Goal: Task Accomplishment & Management: Use online tool/utility

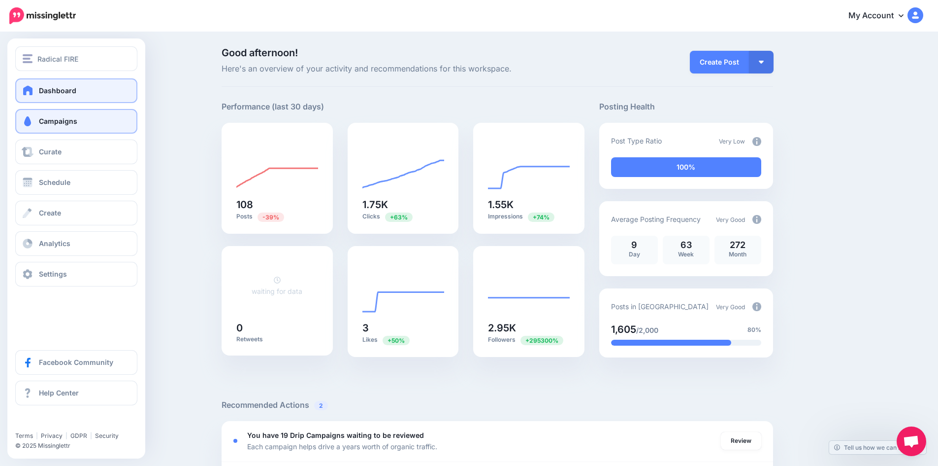
click at [49, 127] on link "Campaigns" at bounding box center [76, 121] width 122 height 25
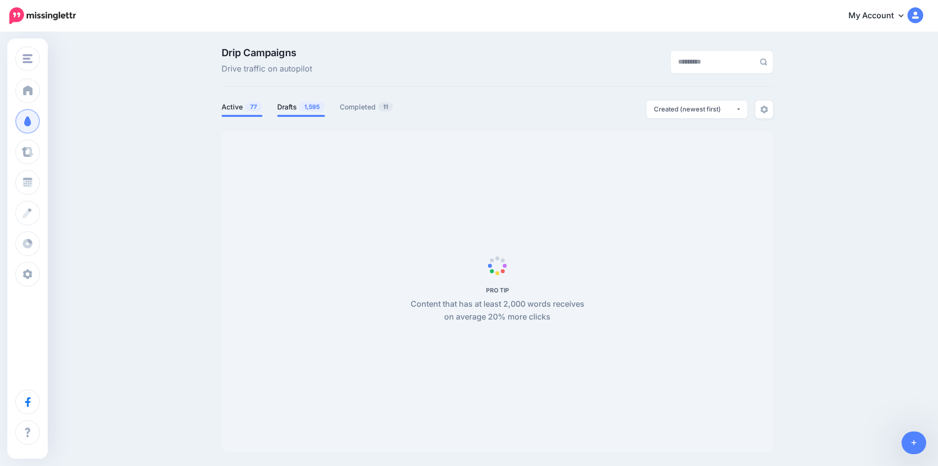
click at [299, 101] on link "Drafts 1,595" at bounding box center [301, 107] width 48 height 12
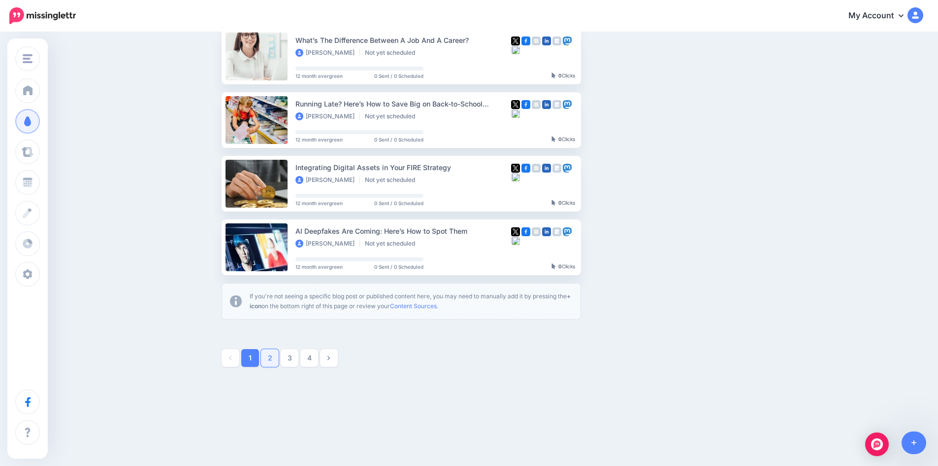
click at [273, 361] on link "2" at bounding box center [270, 358] width 18 height 18
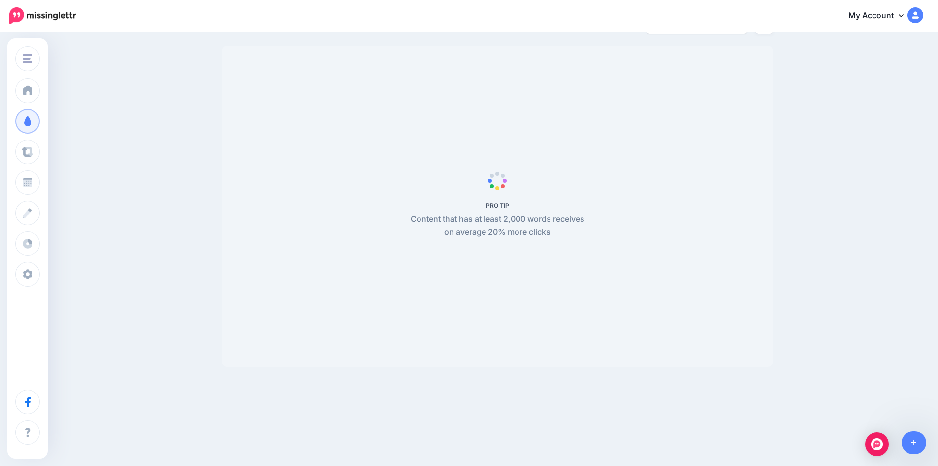
scroll to position [85, 0]
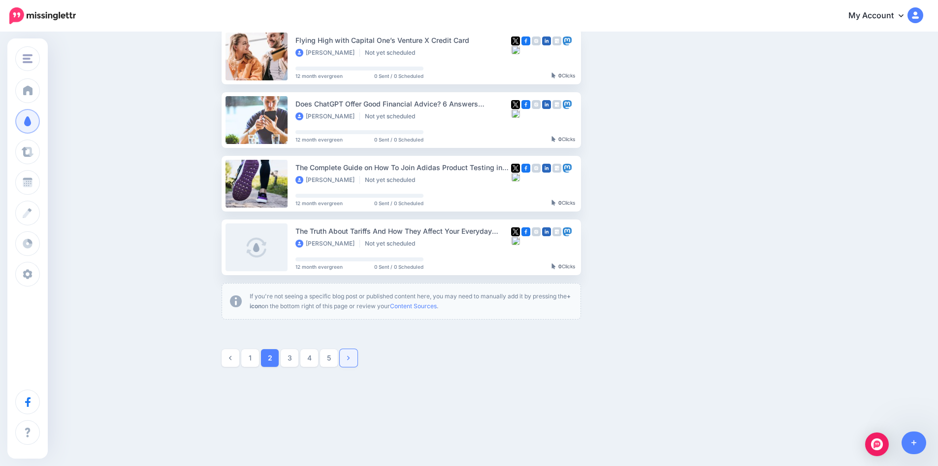
click at [350, 361] on link at bounding box center [349, 358] width 18 height 18
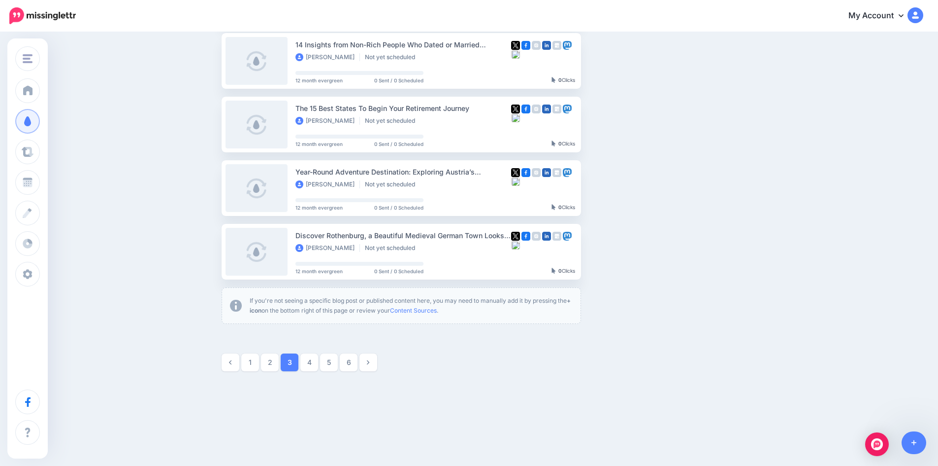
scroll to position [483, 0]
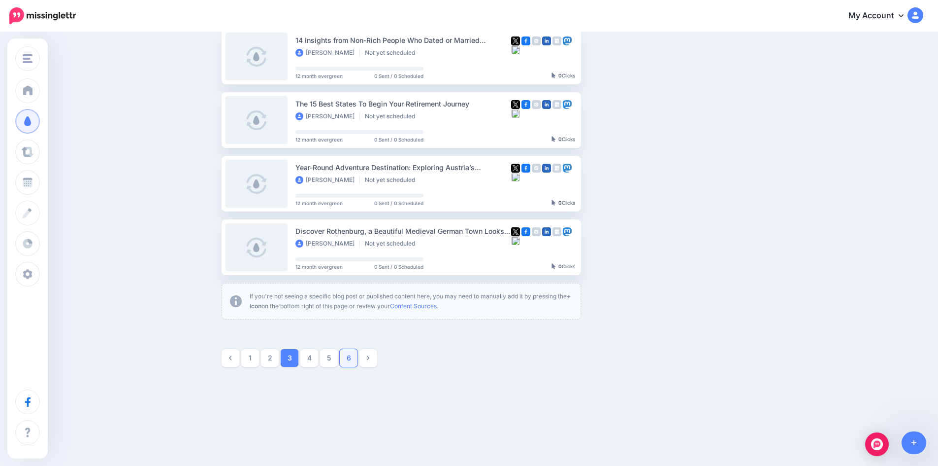
click at [356, 359] on link "6" at bounding box center [349, 358] width 18 height 18
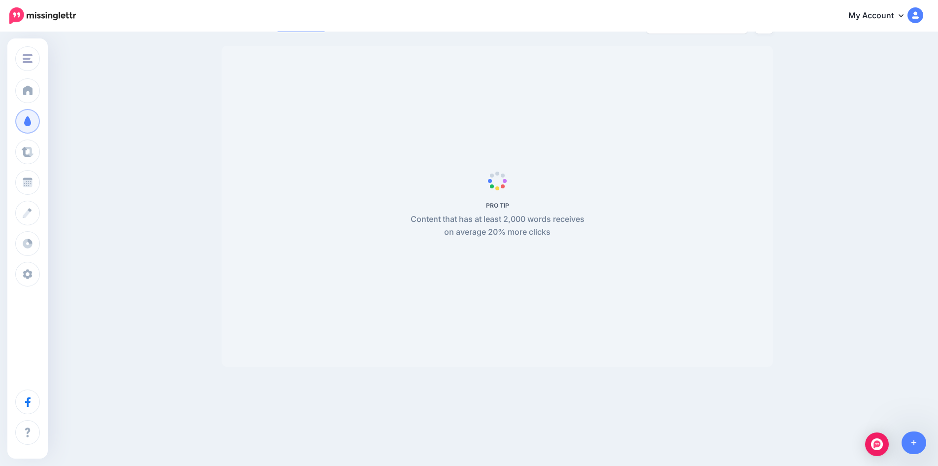
scroll to position [85, 0]
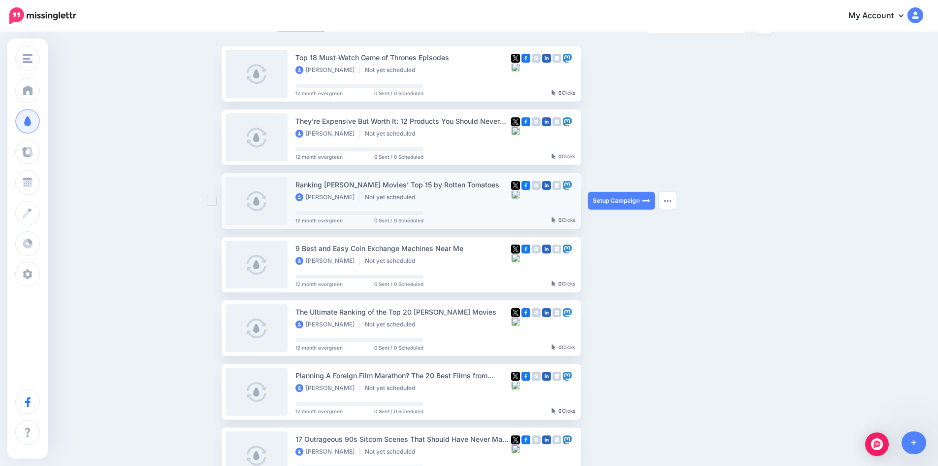
click at [473, 223] on div "Ranking Jim Carrey Movies’ Top 15 by Rotten Tomatoes Marjolein Dilven Not yet s…" at bounding box center [437, 201] width 282 height 48
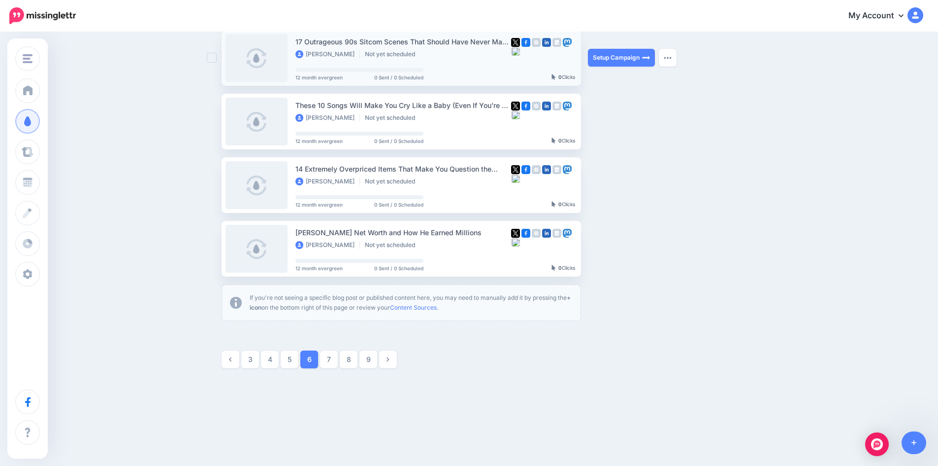
scroll to position [483, 0]
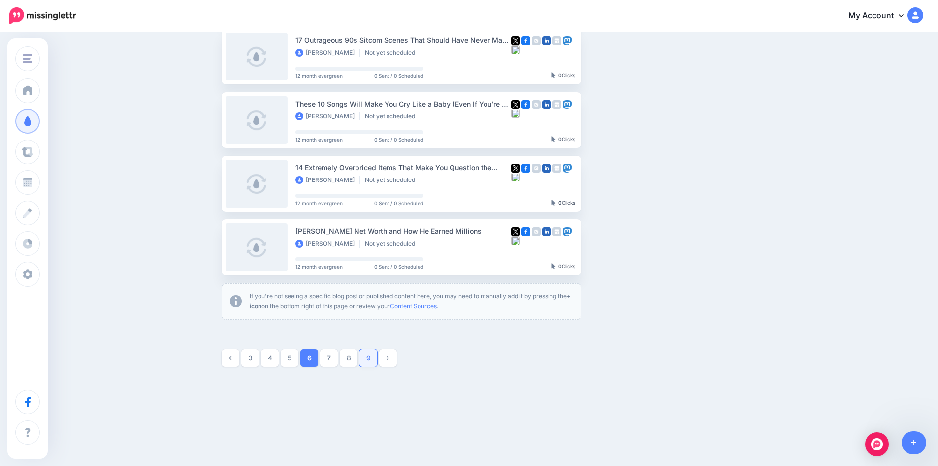
click at [377, 360] on link "9" at bounding box center [369, 358] width 18 height 18
click at [370, 360] on link "12" at bounding box center [369, 358] width 18 height 18
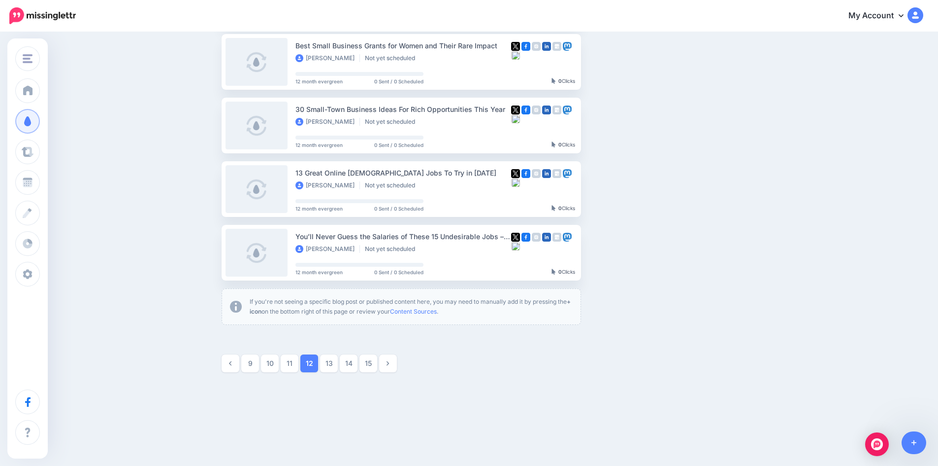
scroll to position [479, 0]
click at [371, 364] on link "15" at bounding box center [369, 362] width 18 height 18
click at [338, 365] on link "16" at bounding box center [329, 362] width 18 height 18
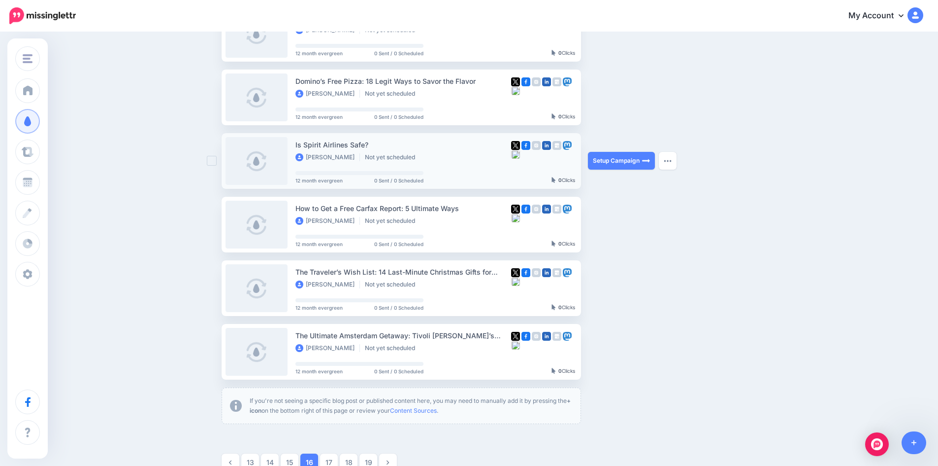
scroll to position [380, 0]
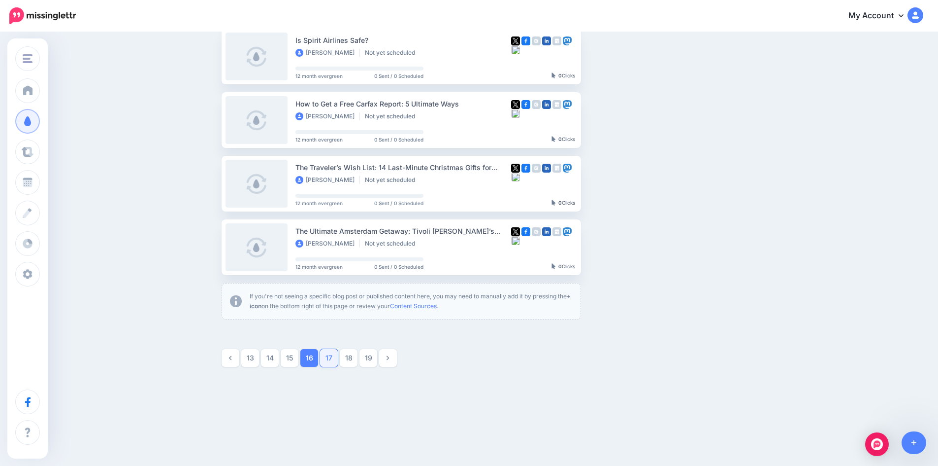
click at [334, 363] on link "17" at bounding box center [329, 358] width 18 height 18
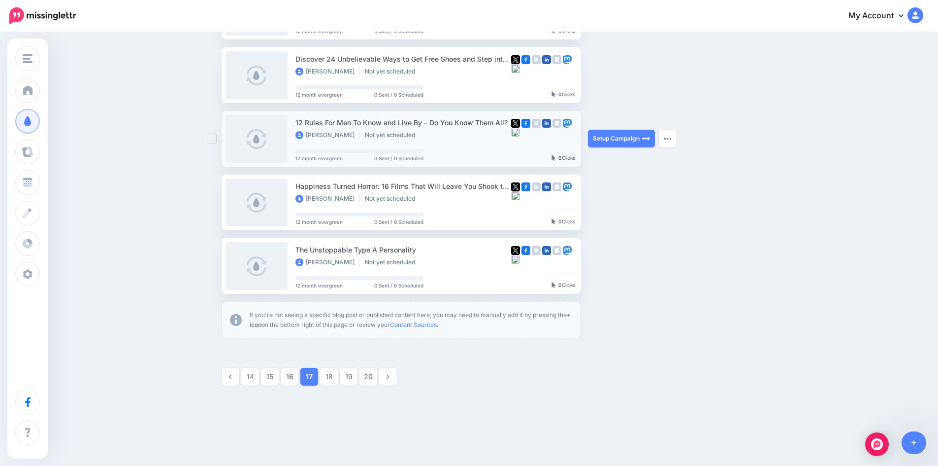
scroll to position [479, 0]
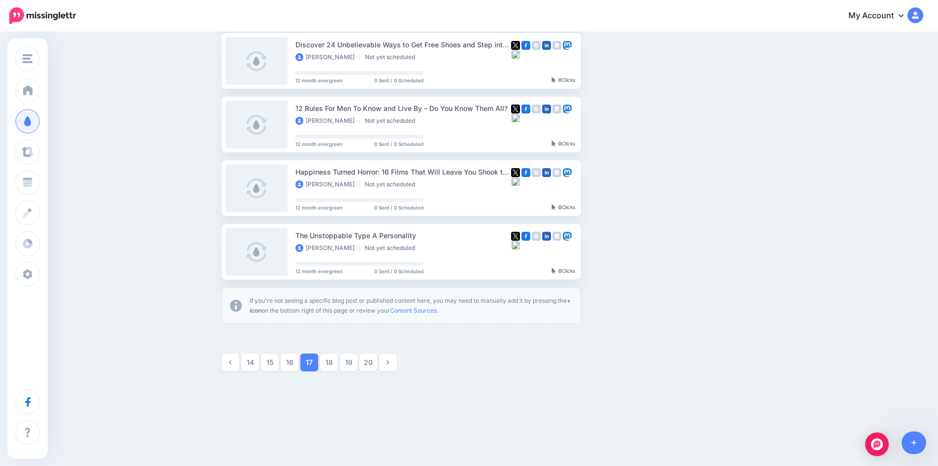
click at [337, 364] on link "18" at bounding box center [329, 362] width 18 height 18
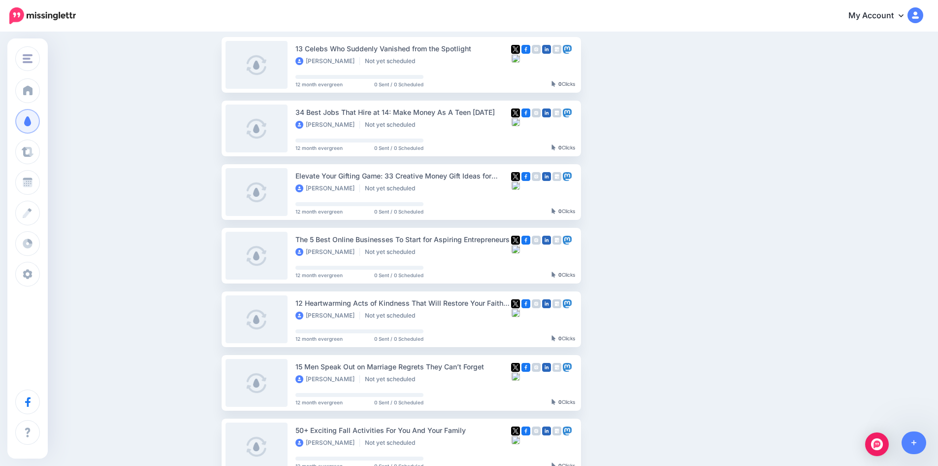
scroll to position [85, 0]
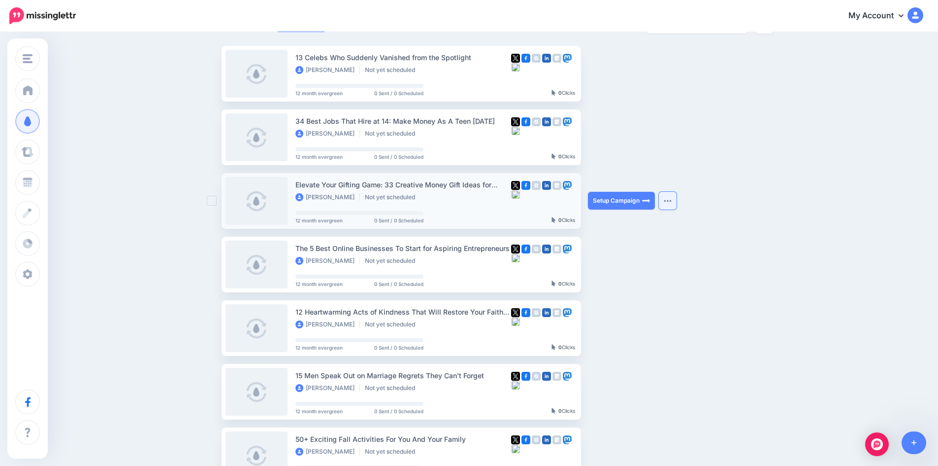
click at [669, 198] on button "button" at bounding box center [668, 201] width 18 height 18
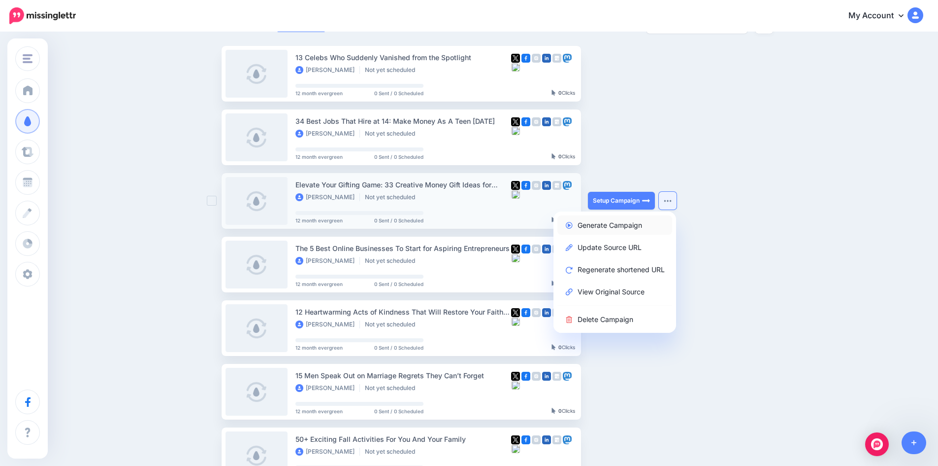
click at [609, 226] on link "Generate Campaign" at bounding box center [615, 224] width 115 height 19
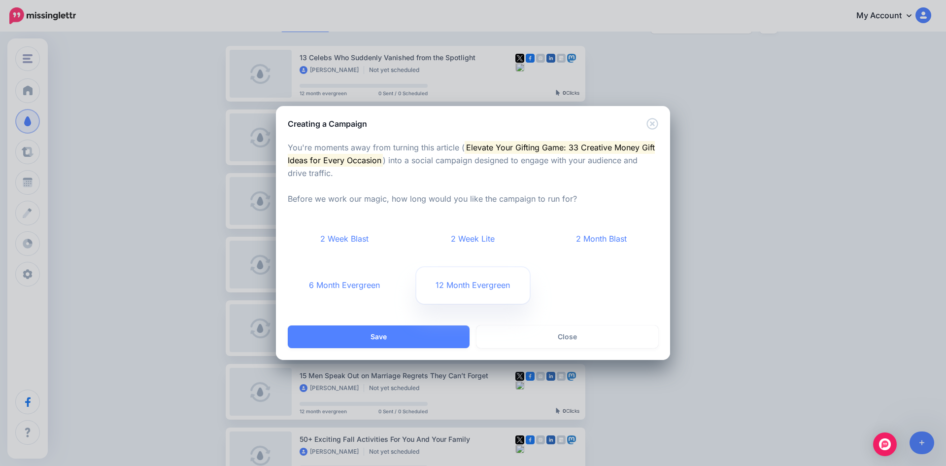
click at [453, 285] on link "12 Month Evergreen" at bounding box center [473, 285] width 114 height 36
click at [403, 334] on button "Save" at bounding box center [379, 336] width 182 height 23
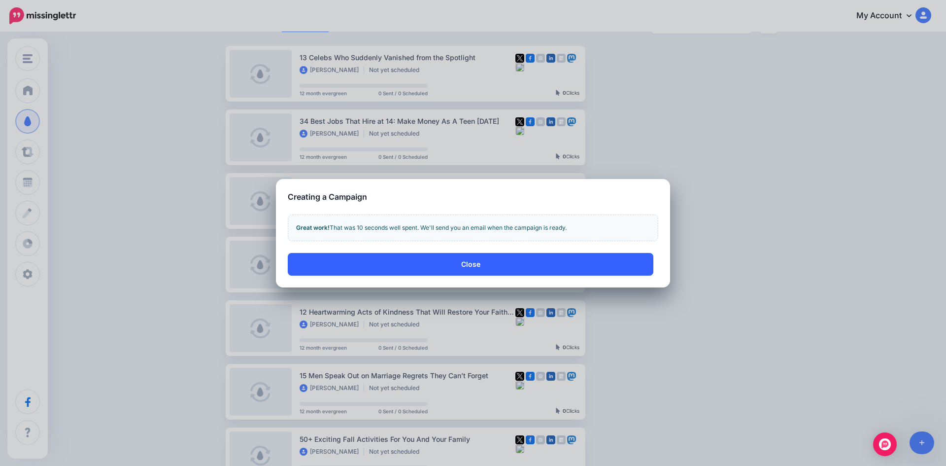
click at [493, 269] on button "Close" at bounding box center [471, 264] width 366 height 23
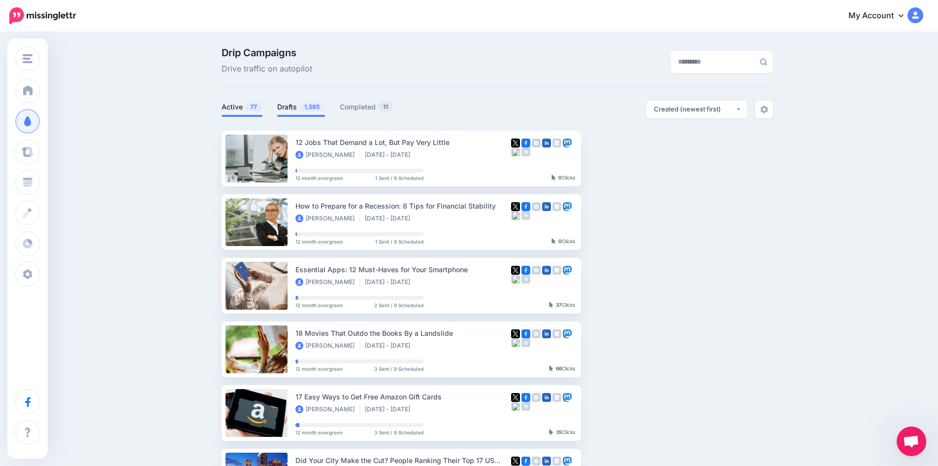
click at [301, 104] on link "Drafts 1,595" at bounding box center [301, 107] width 48 height 12
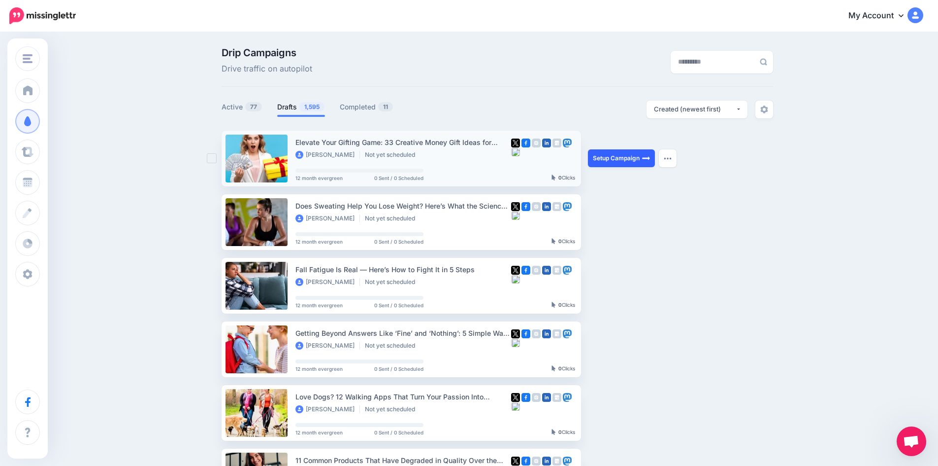
click at [629, 160] on link "Setup Campaign" at bounding box center [621, 158] width 67 height 18
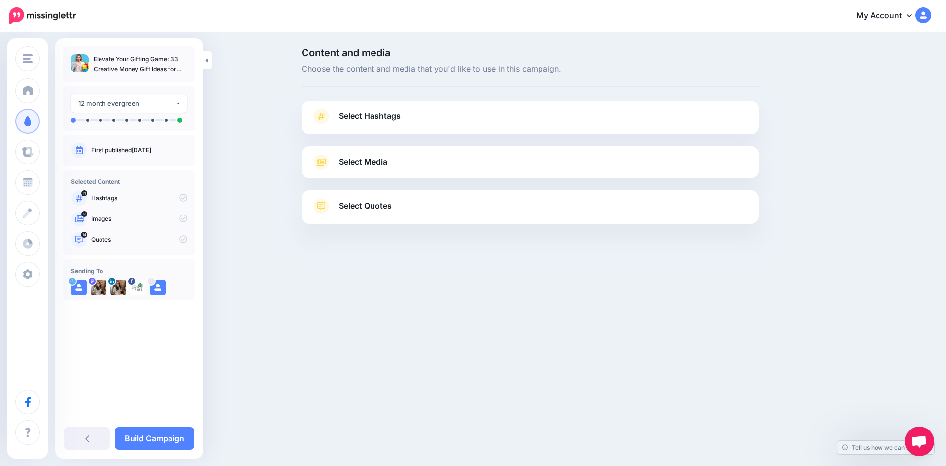
click at [406, 121] on link "Select Hashtags" at bounding box center [529, 121] width 437 height 26
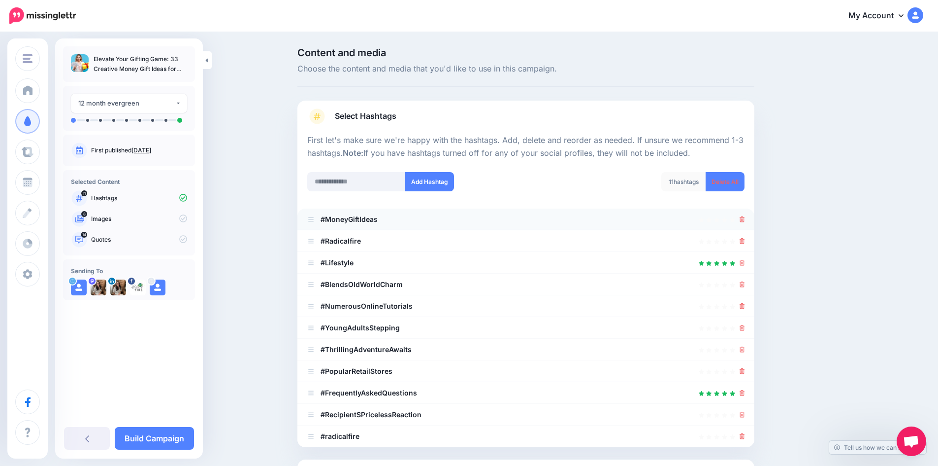
click at [744, 219] on icon at bounding box center [742, 219] width 5 height 6
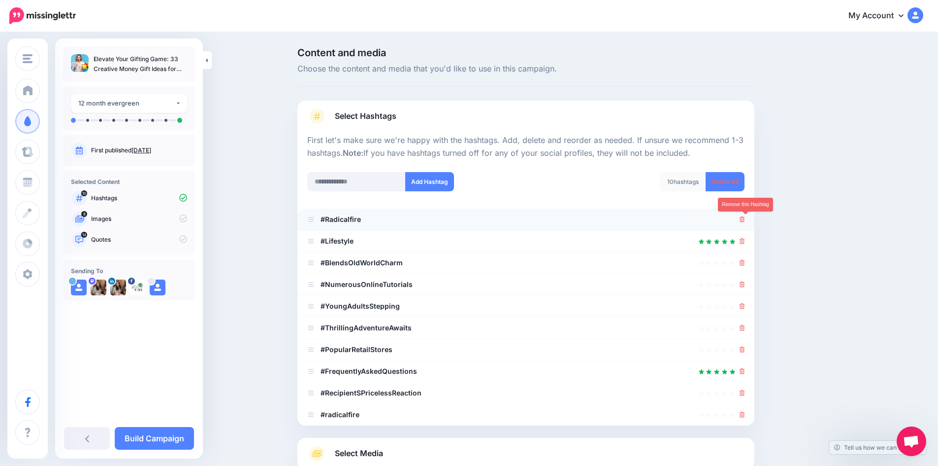
click at [745, 221] on icon at bounding box center [742, 219] width 5 height 6
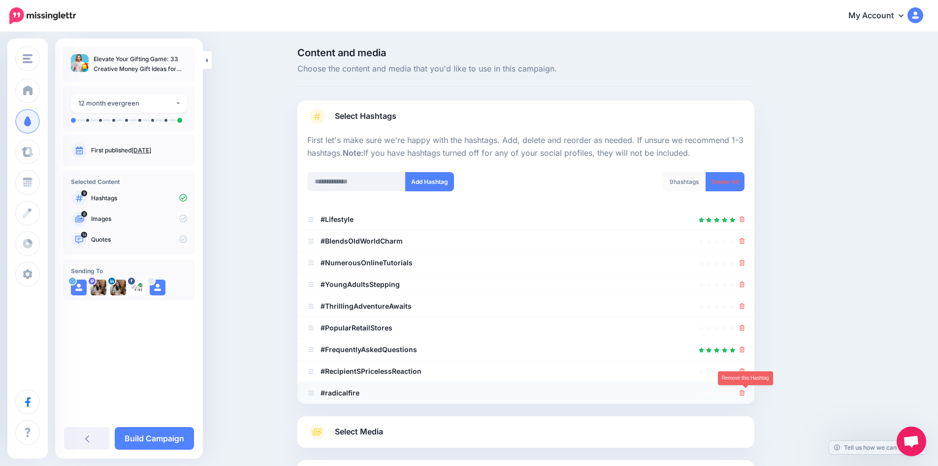
click at [745, 394] on icon at bounding box center [742, 393] width 5 height 6
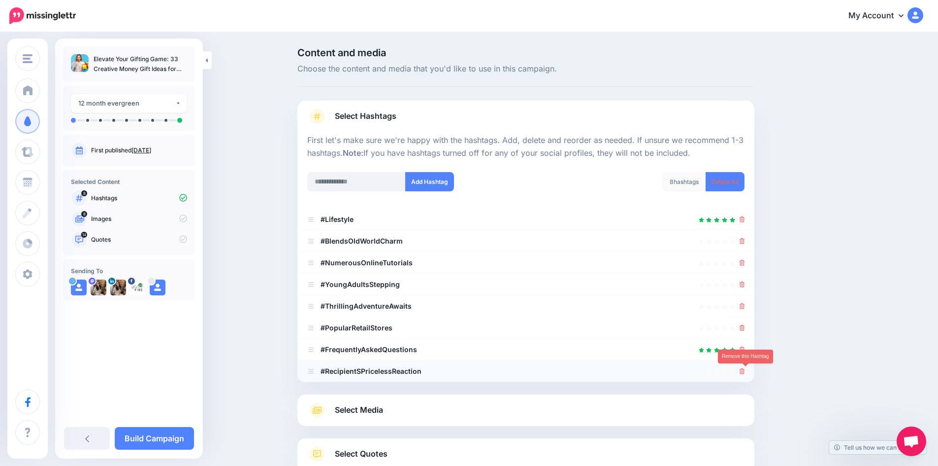
click at [745, 370] on icon at bounding box center [742, 371] width 5 height 6
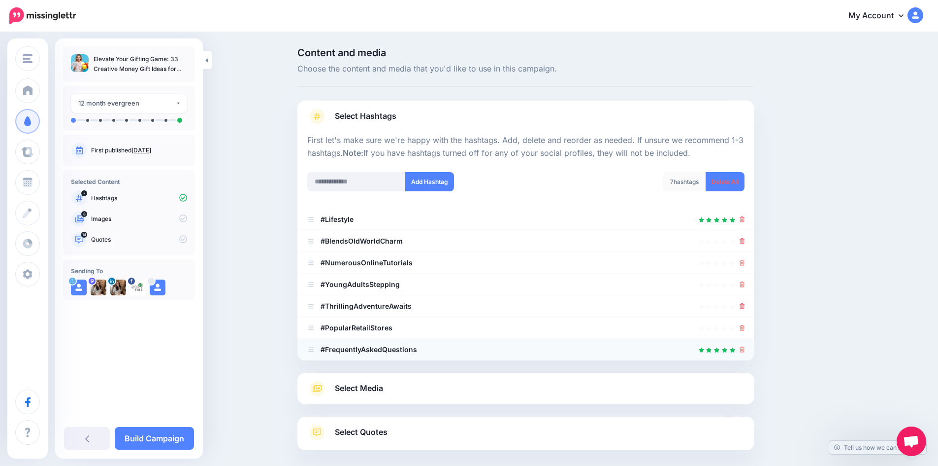
click at [743, 351] on icon at bounding box center [742, 349] width 5 height 6
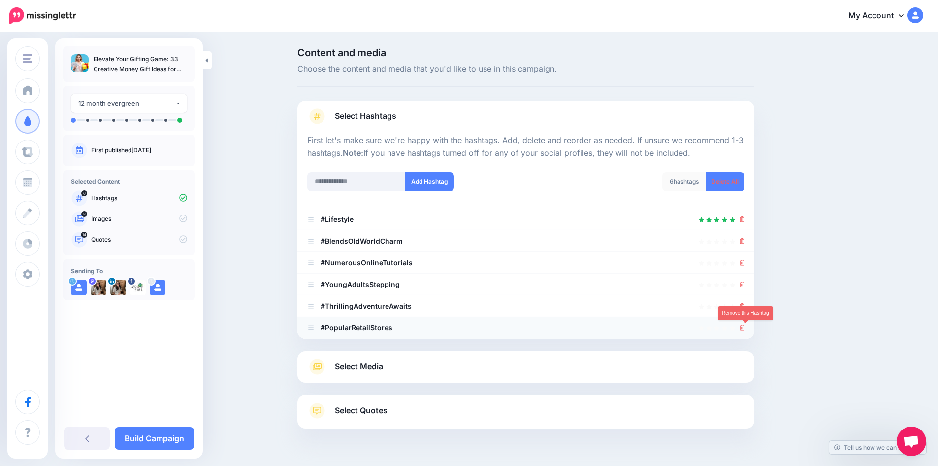
click at [745, 328] on icon at bounding box center [742, 328] width 5 height 6
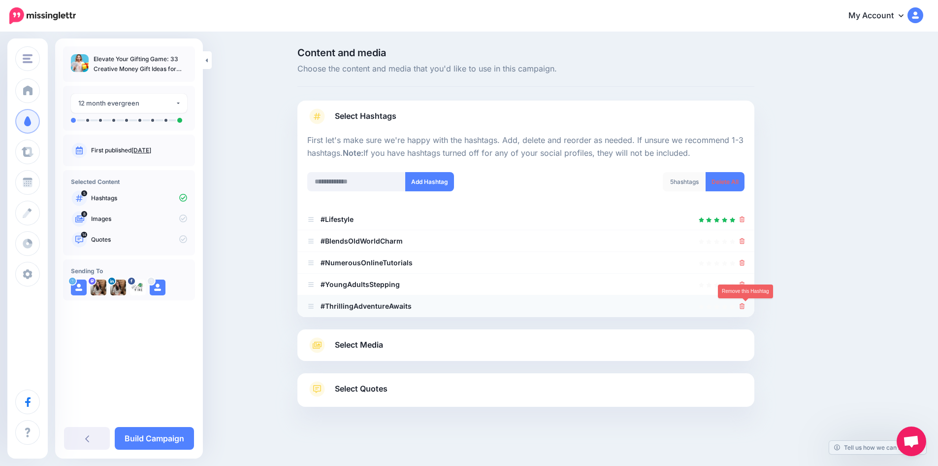
click at [745, 307] on icon at bounding box center [742, 306] width 5 height 6
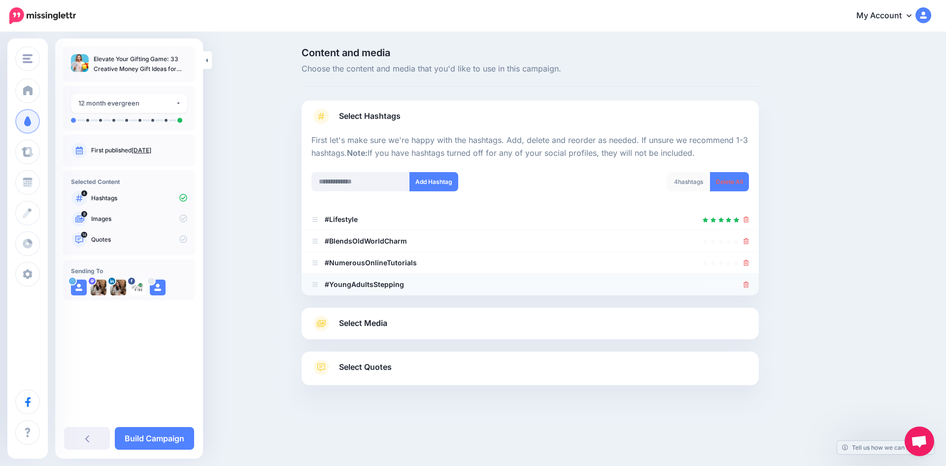
click at [743, 284] on div at bounding box center [529, 284] width 437 height 12
click at [748, 261] on icon at bounding box center [745, 263] width 5 height 6
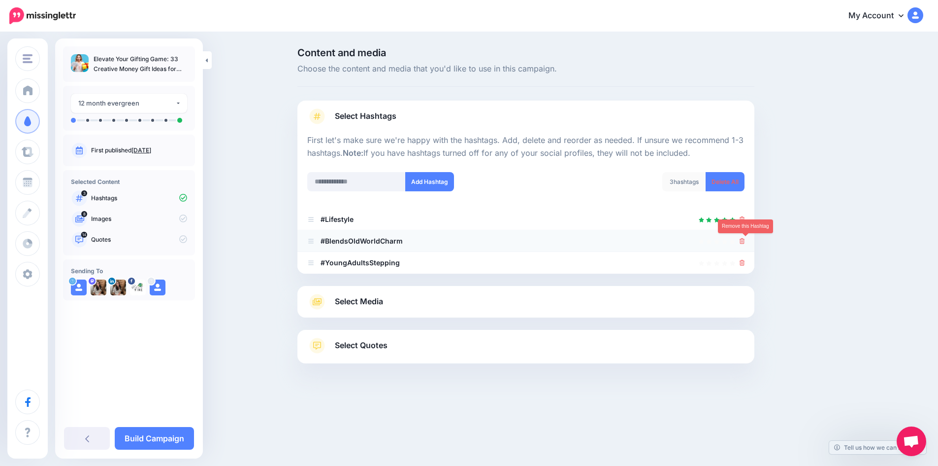
click at [745, 242] on icon at bounding box center [742, 241] width 5 height 6
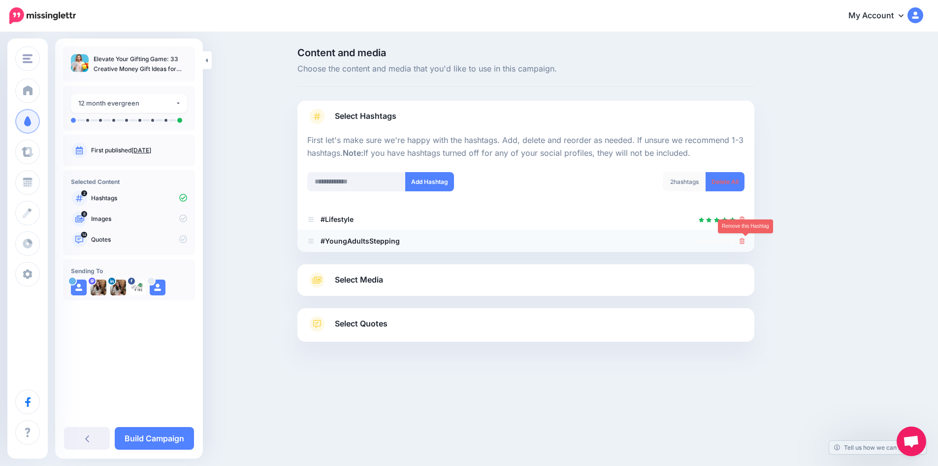
click at [745, 243] on icon at bounding box center [742, 241] width 5 height 6
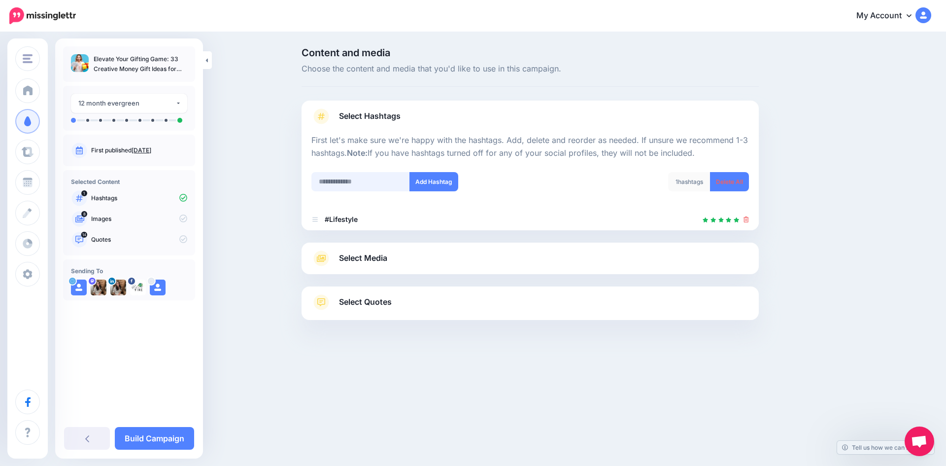
click at [329, 186] on input "text" at bounding box center [360, 181] width 99 height 19
type input "*********"
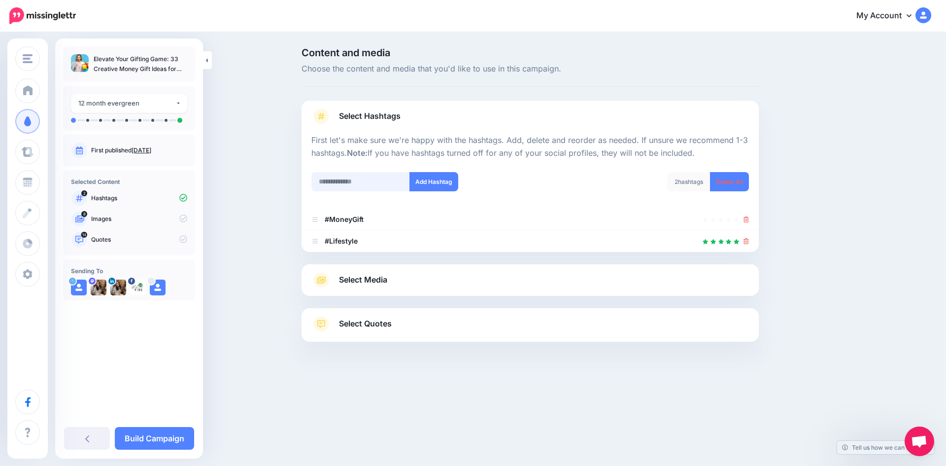
click at [351, 187] on input "text" at bounding box center [360, 181] width 99 height 19
type input "*********"
click at [436, 183] on button "Add Hashtag" at bounding box center [433, 181] width 49 height 19
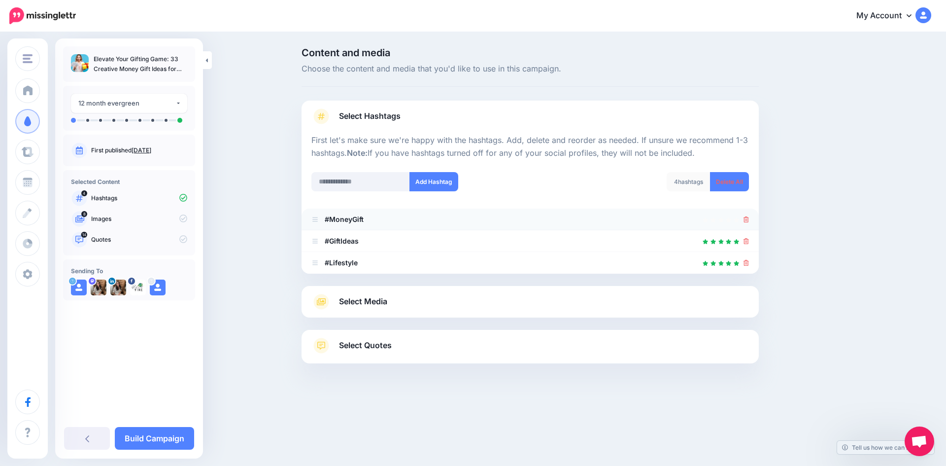
click at [745, 219] on icon at bounding box center [745, 219] width 5 height 6
click at [349, 181] on input "text" at bounding box center [360, 181] width 99 height 19
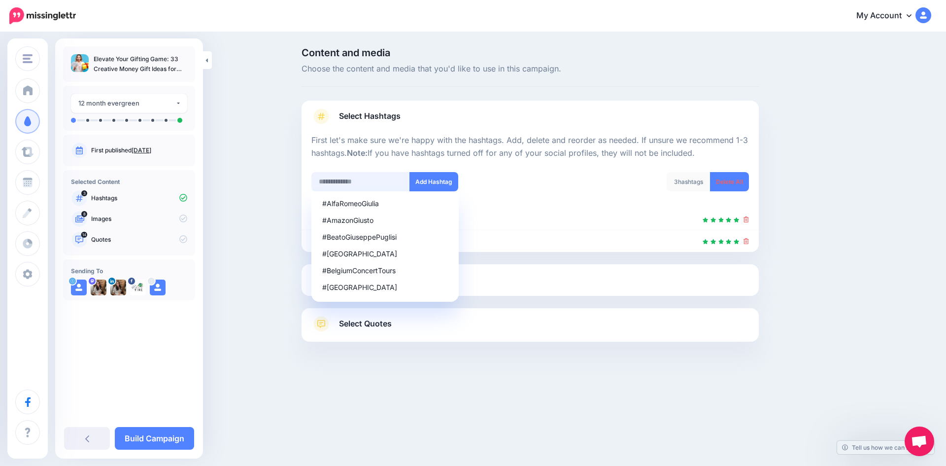
click at [360, 181] on input "text" at bounding box center [360, 181] width 99 height 19
type input "**********"
click at [519, 179] on div "#AlfaRomeoGiulia #AmazonGiusto #BeatoGiuseppePuglisi #Belgium #BelgiumConcertTo…" at bounding box center [416, 181] width 211 height 19
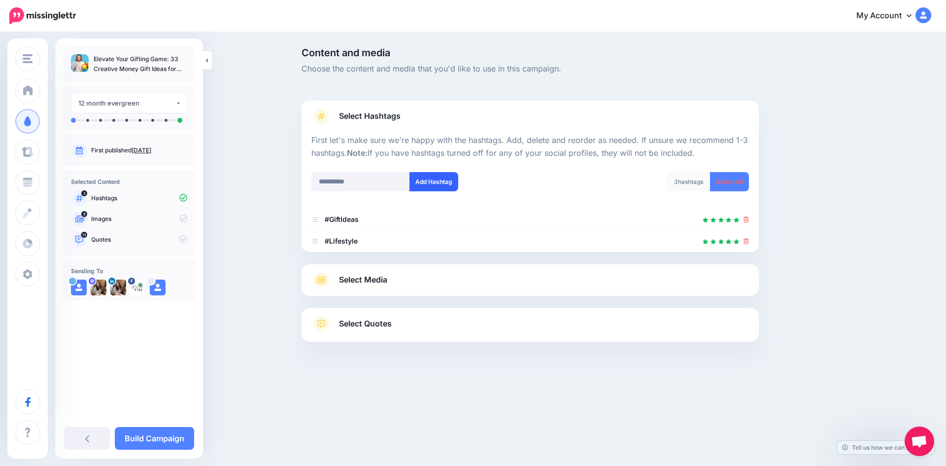
click at [432, 185] on button "Add Hashtag" at bounding box center [433, 181] width 49 height 19
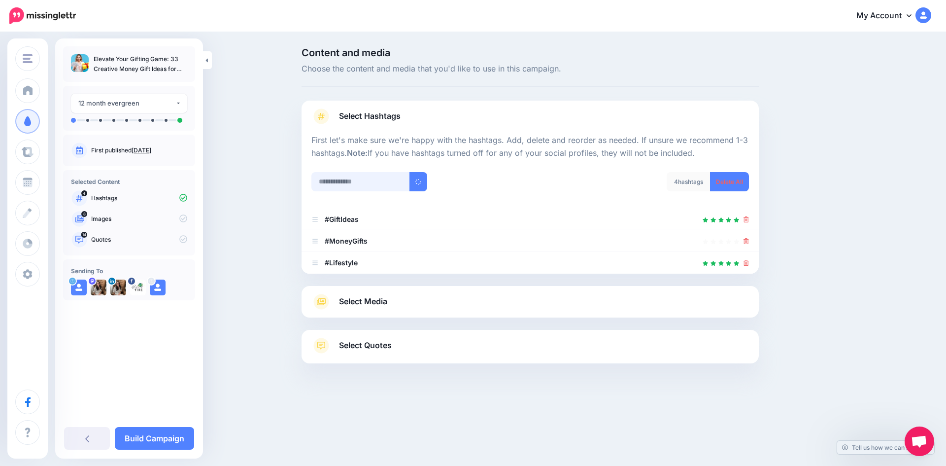
click at [357, 182] on input "text" at bounding box center [360, 181] width 99 height 19
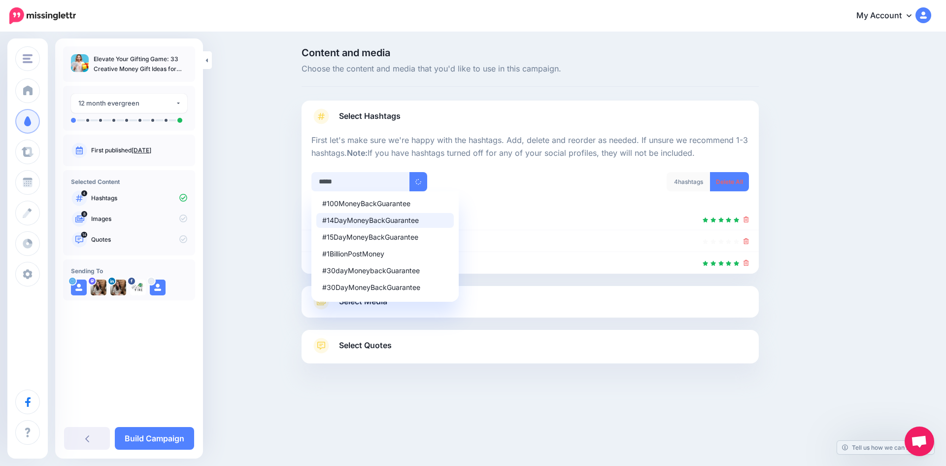
type input "*****"
click at [420, 135] on p "First let's make sure we're happy with the hashtags. Add, delete and reorder as…" at bounding box center [529, 147] width 437 height 26
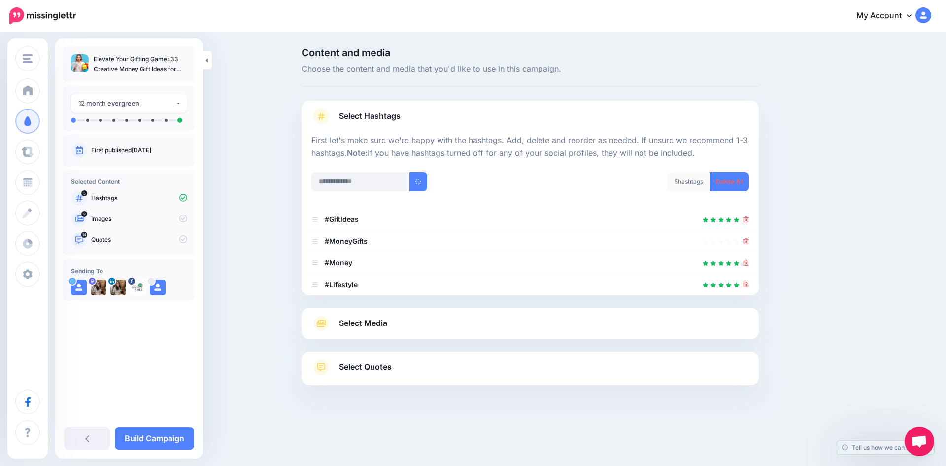
click at [462, 325] on link "Select Media" at bounding box center [529, 323] width 437 height 16
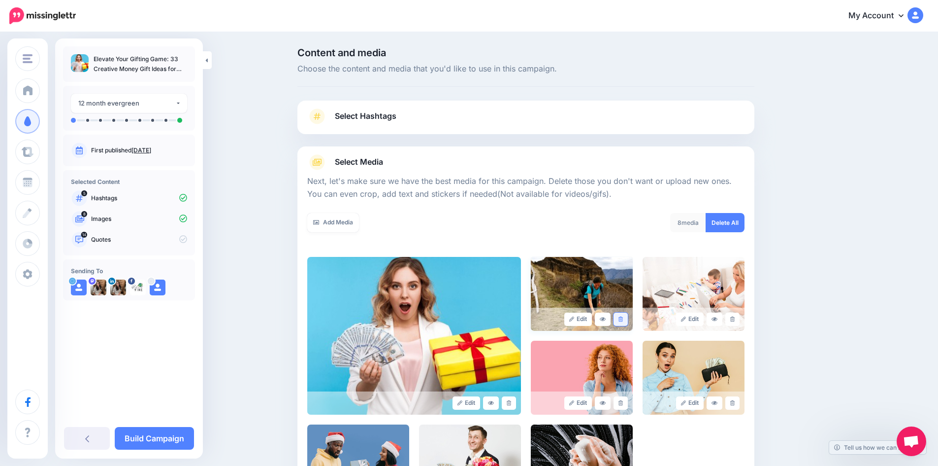
click at [623, 319] on icon at bounding box center [621, 318] width 4 height 5
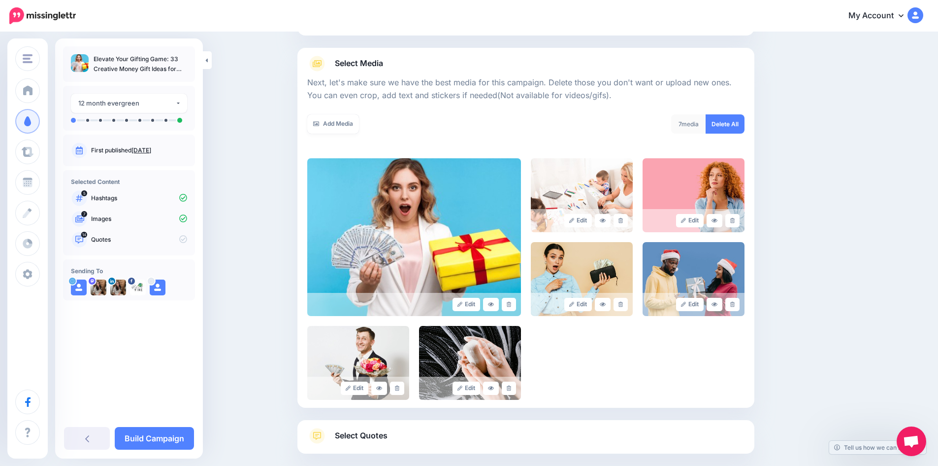
scroll to position [148, 0]
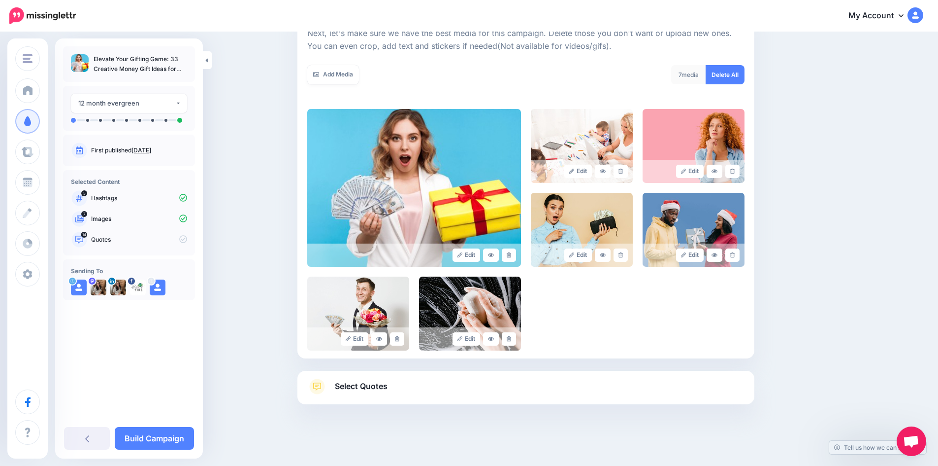
click at [371, 390] on span "Select Quotes" at bounding box center [361, 385] width 53 height 13
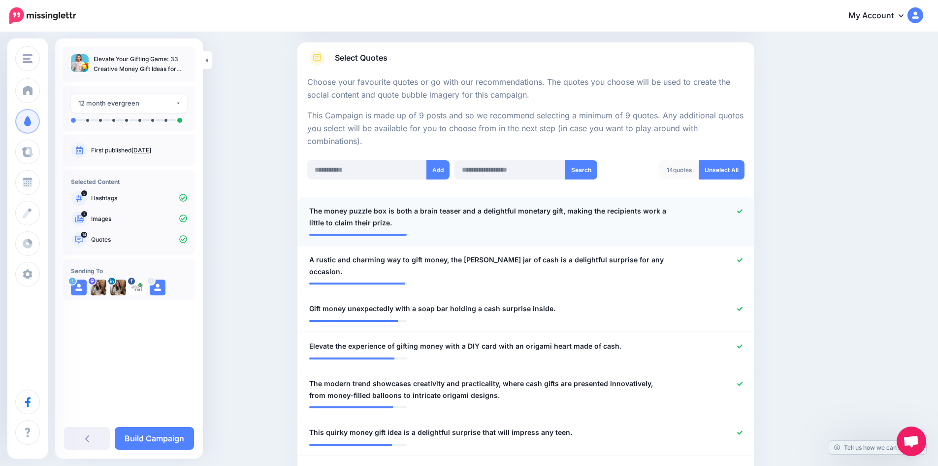
click at [743, 212] on icon at bounding box center [739, 211] width 5 height 4
click at [742, 258] on icon at bounding box center [739, 259] width 5 height 5
click at [743, 306] on icon at bounding box center [739, 308] width 5 height 4
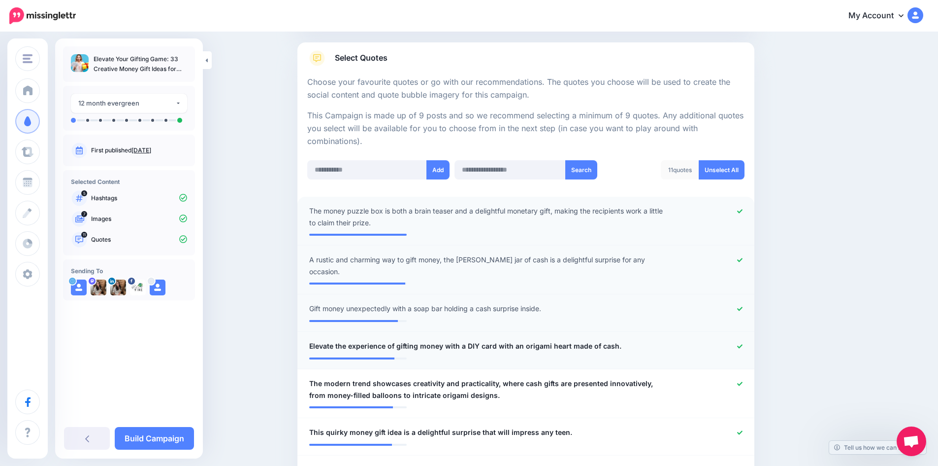
click at [743, 343] on icon at bounding box center [739, 345] width 5 height 5
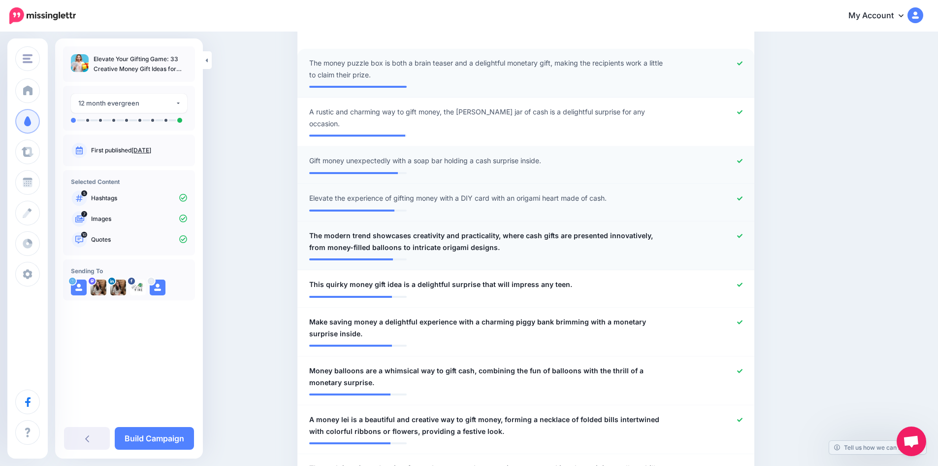
click at [743, 233] on icon at bounding box center [739, 235] width 5 height 5
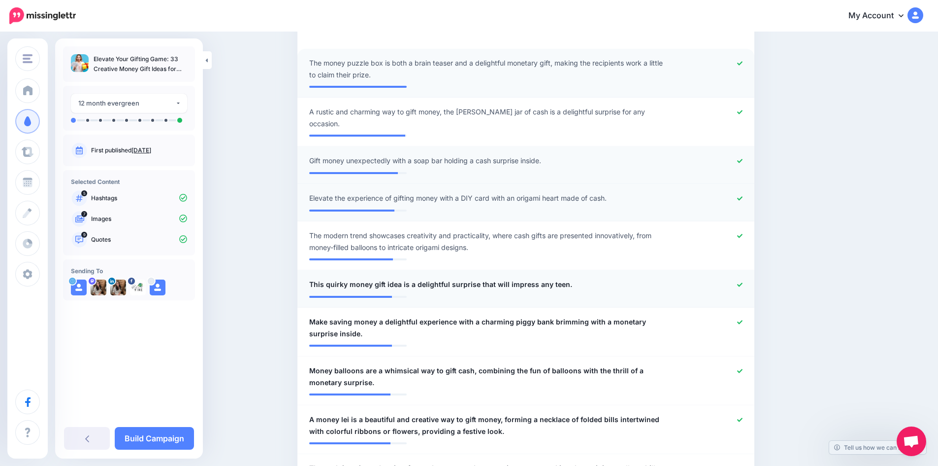
click at [743, 282] on icon at bounding box center [739, 284] width 5 height 5
click at [743, 320] on icon at bounding box center [739, 322] width 5 height 4
click at [741, 367] on link at bounding box center [739, 370] width 5 height 7
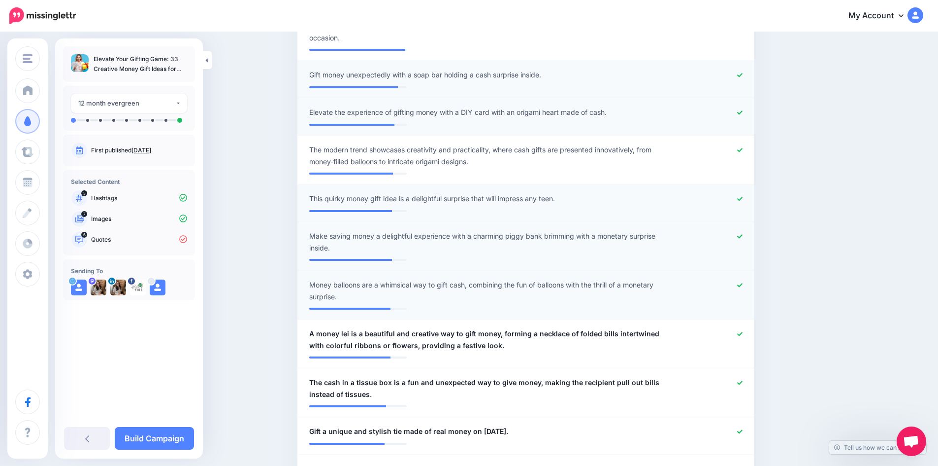
scroll to position [394, 0]
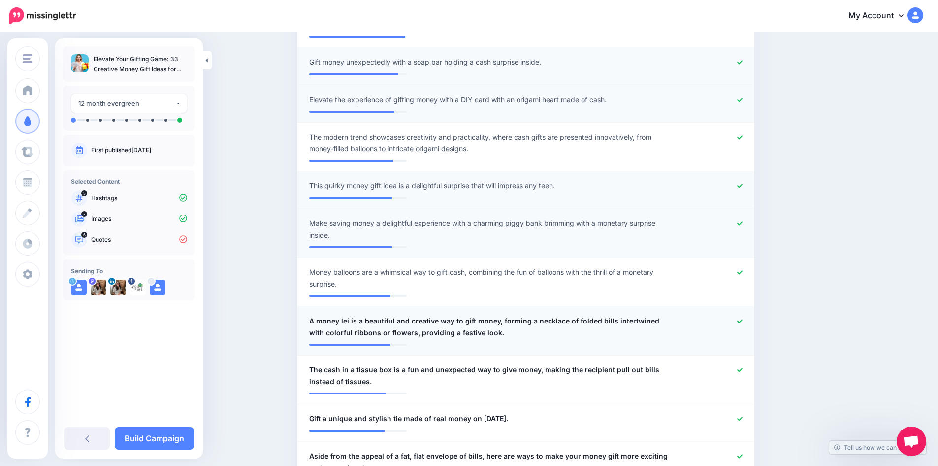
click at [743, 319] on icon at bounding box center [739, 321] width 5 height 4
click at [743, 367] on icon at bounding box center [739, 369] width 5 height 4
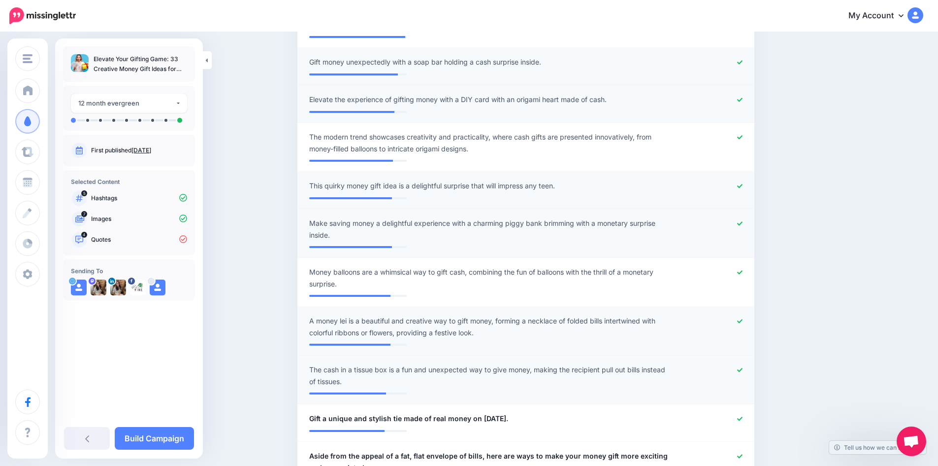
scroll to position [443, 0]
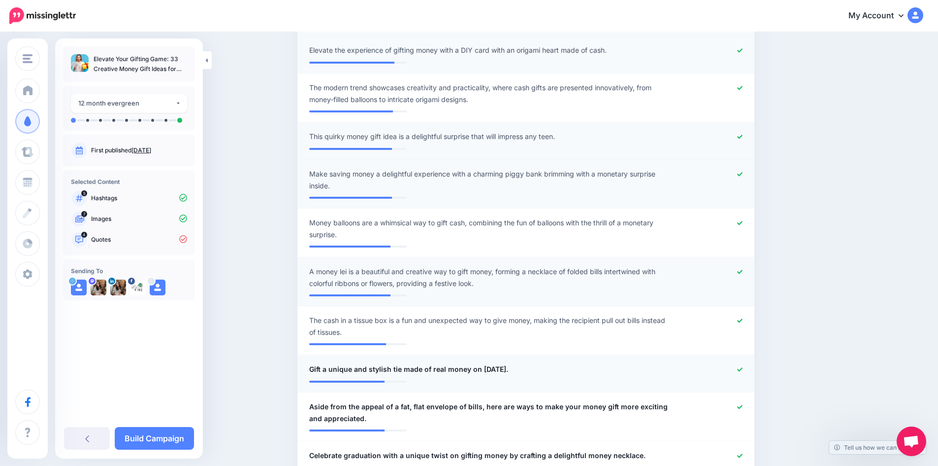
click at [741, 366] on icon at bounding box center [739, 368] width 5 height 5
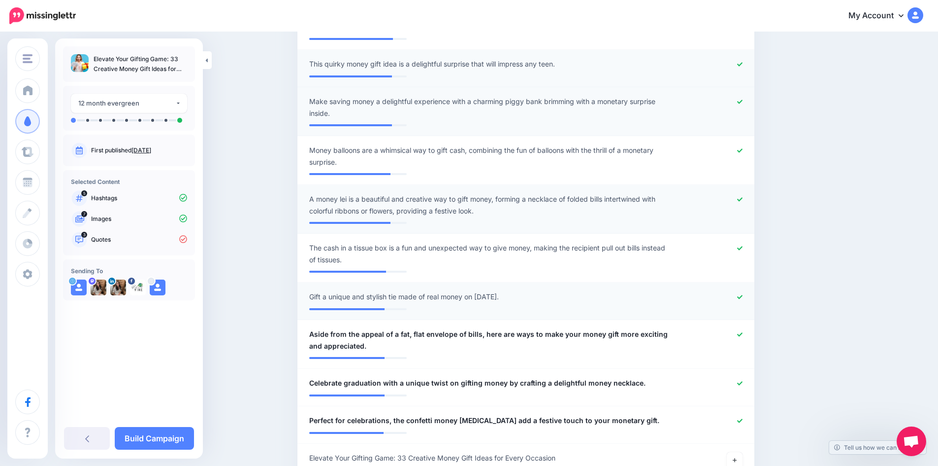
scroll to position [542, 0]
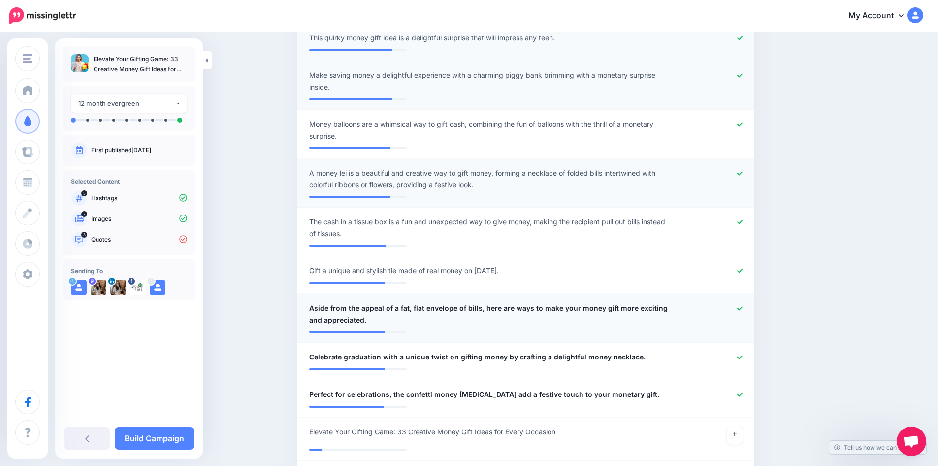
click at [743, 306] on icon at bounding box center [739, 308] width 5 height 4
click at [743, 354] on icon at bounding box center [739, 356] width 5 height 5
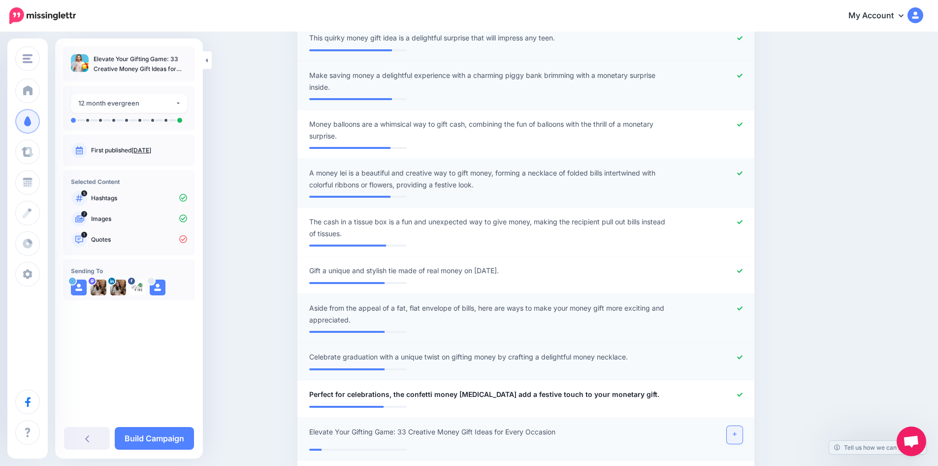
click at [737, 432] on icon at bounding box center [735, 434] width 4 height 4
click at [742, 392] on icon at bounding box center [739, 394] width 5 height 4
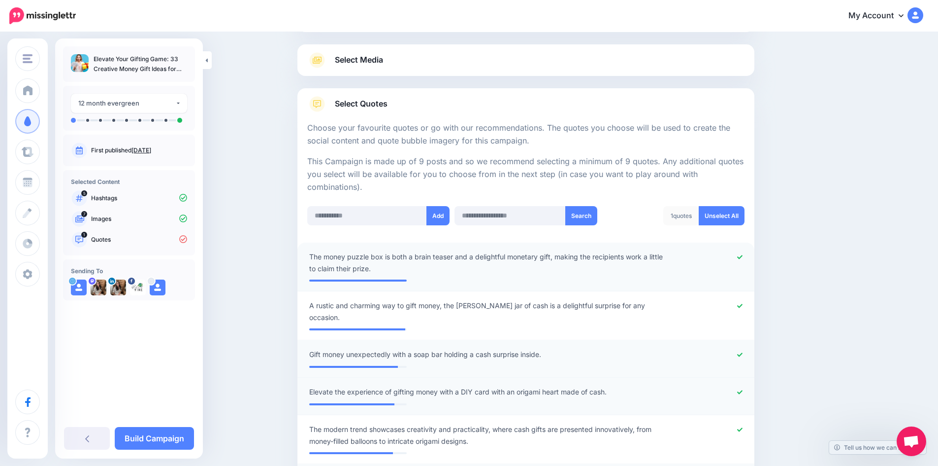
scroll to position [99, 0]
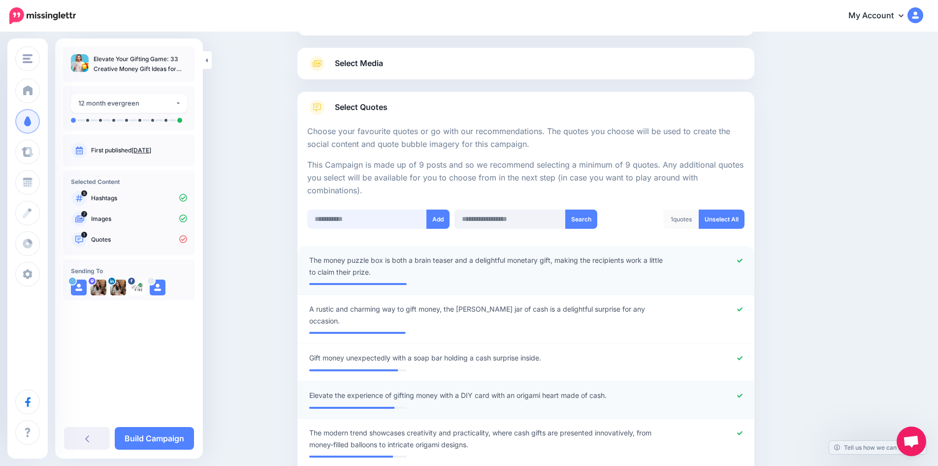
click at [348, 222] on input "text" at bounding box center [367, 218] width 120 height 19
paste input "**********"
type input "**********"
click at [439, 221] on button "Add" at bounding box center [438, 218] width 23 height 19
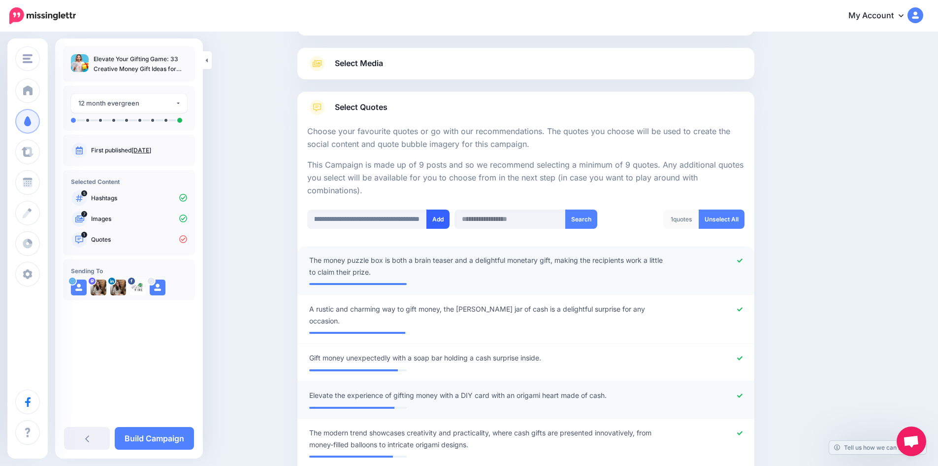
scroll to position [0, 0]
click at [364, 212] on input "text" at bounding box center [367, 218] width 120 height 19
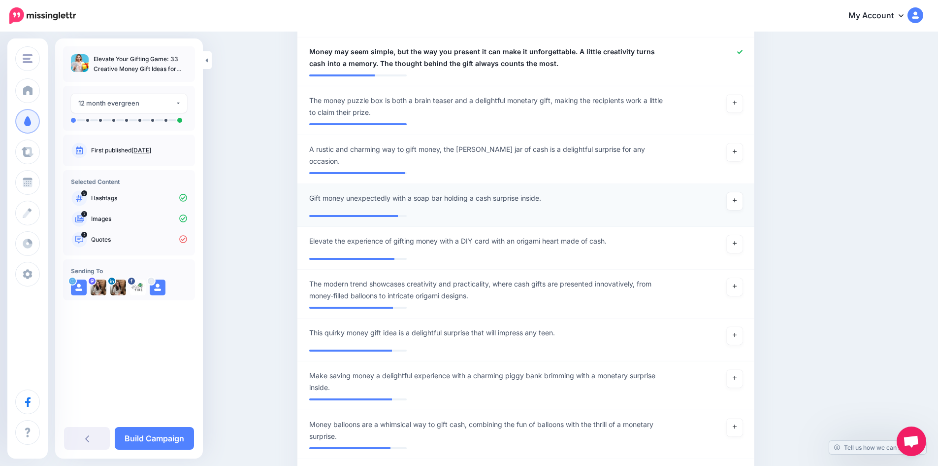
paste input "**********"
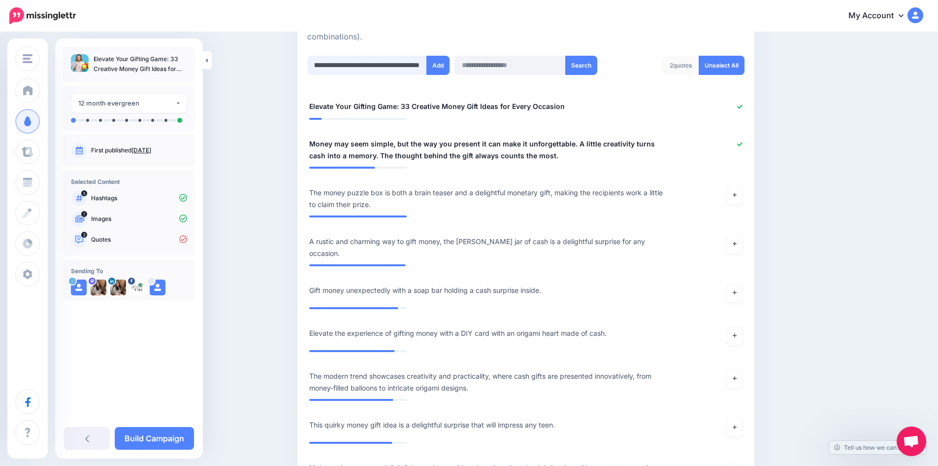
scroll to position [166, 0]
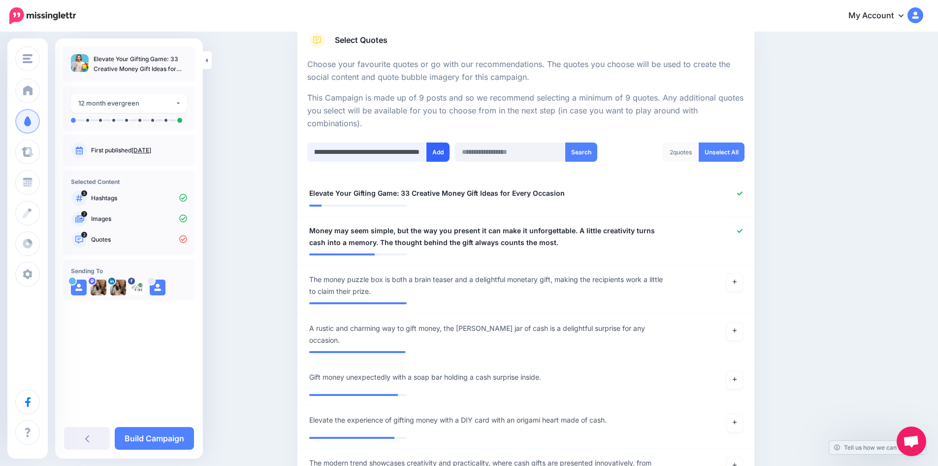
type input "**********"
click at [442, 155] on button "Add" at bounding box center [438, 151] width 23 height 19
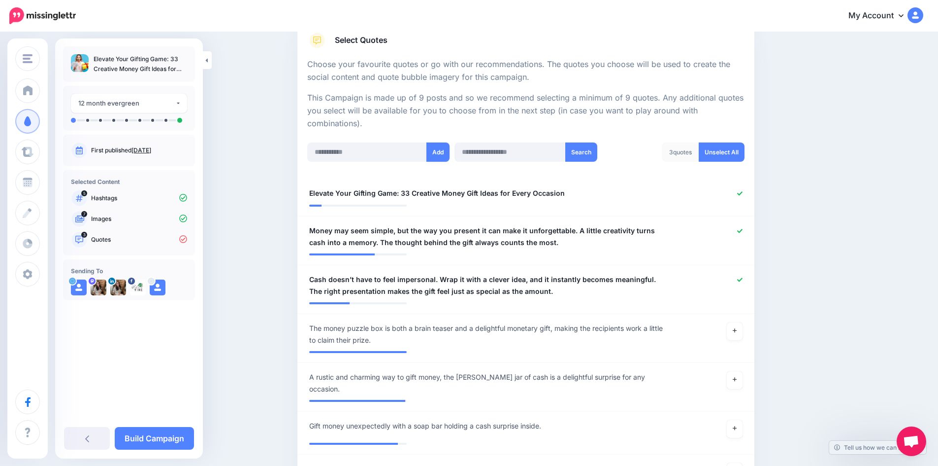
scroll to position [344, 0]
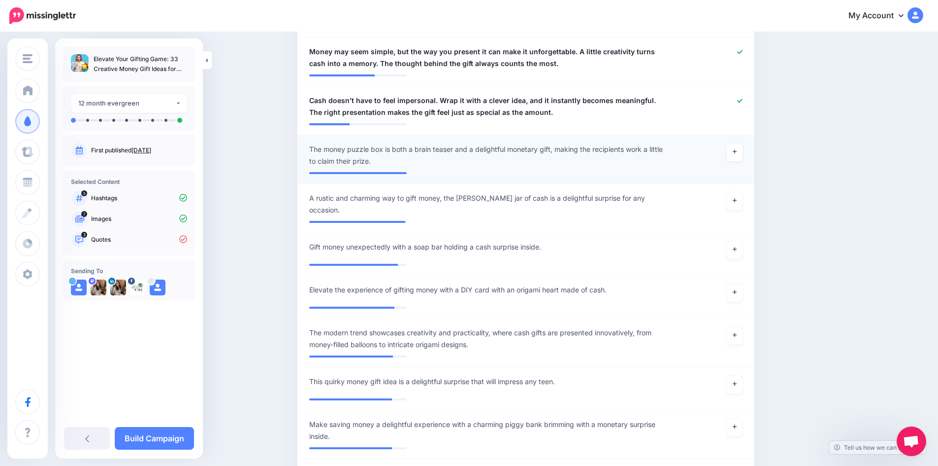
drag, startPoint x: 357, startPoint y: 112, endPoint x: 368, endPoint y: 139, distance: 29.6
click at [359, 124] on li "**********" at bounding box center [526, 110] width 457 height 49
click at [748, 195] on div at bounding box center [713, 204] width 75 height 24
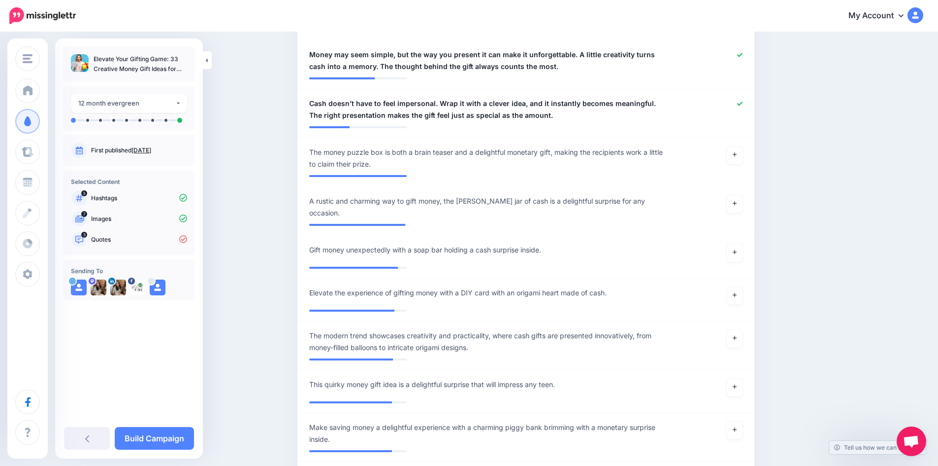
scroll to position [147, 0]
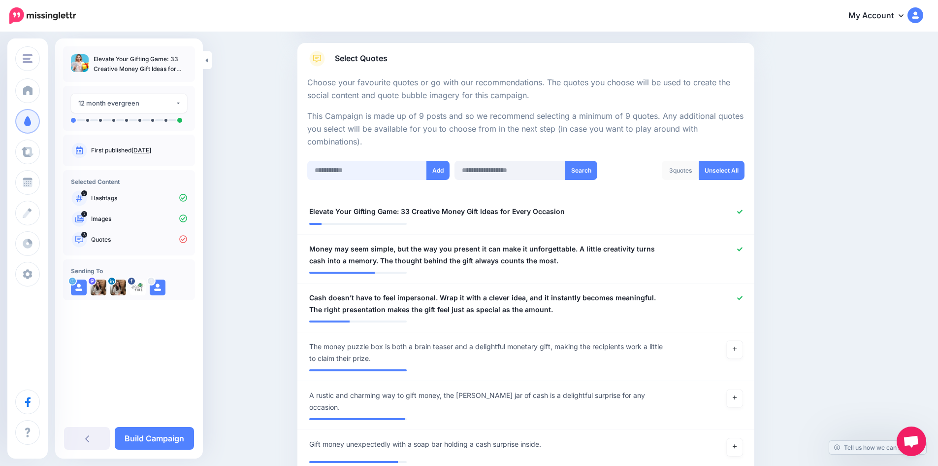
click at [365, 166] on input "text" at bounding box center [367, 170] width 120 height 19
paste input "**********"
type input "**********"
click at [442, 173] on button "Add" at bounding box center [438, 170] width 23 height 19
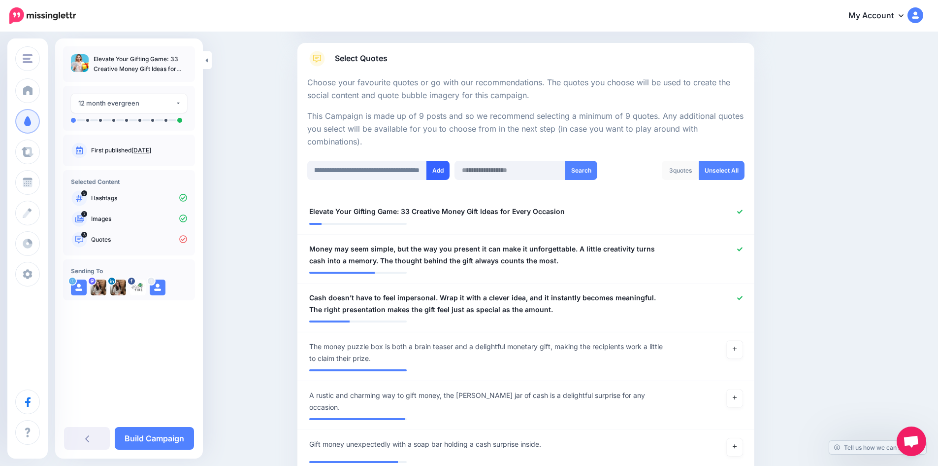
scroll to position [0, 0]
click at [383, 170] on input "text" at bounding box center [367, 170] width 120 height 19
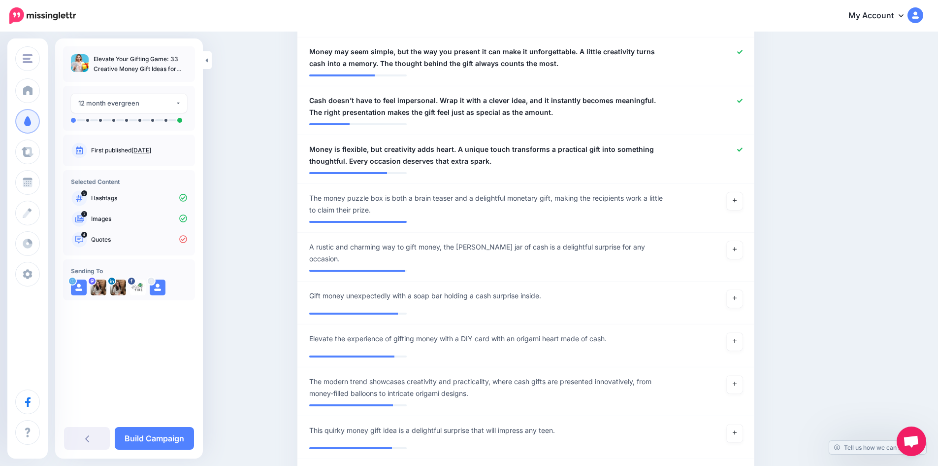
paste input "**********"
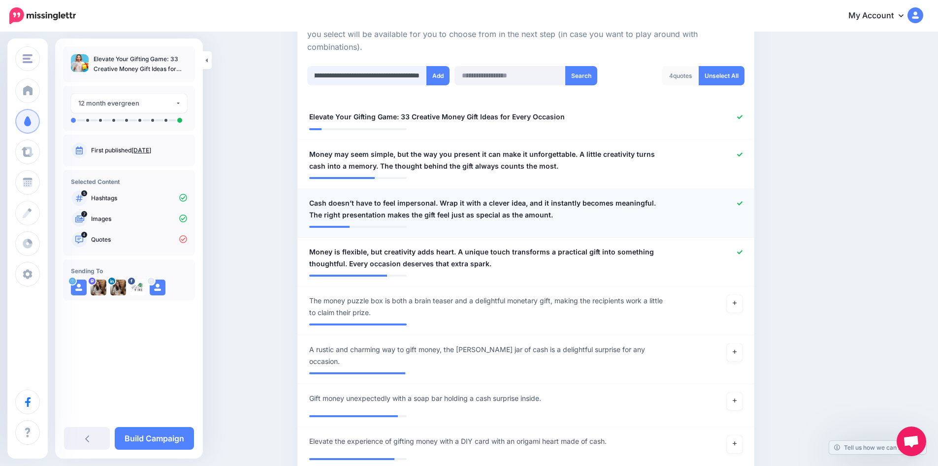
scroll to position [166, 0]
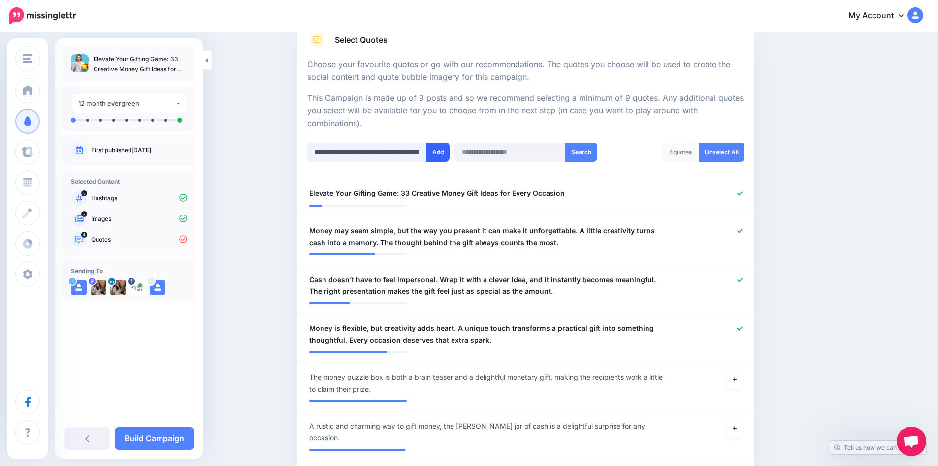
type input "**********"
click at [439, 150] on button "Add" at bounding box center [438, 151] width 23 height 19
click at [346, 146] on input "text" at bounding box center [367, 151] width 120 height 19
click at [347, 147] on input "text" at bounding box center [367, 151] width 120 height 19
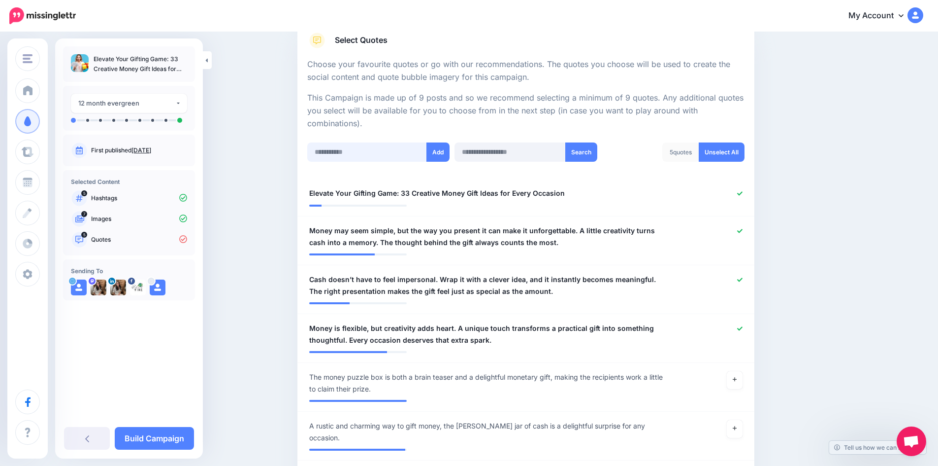
scroll to position [344, 0]
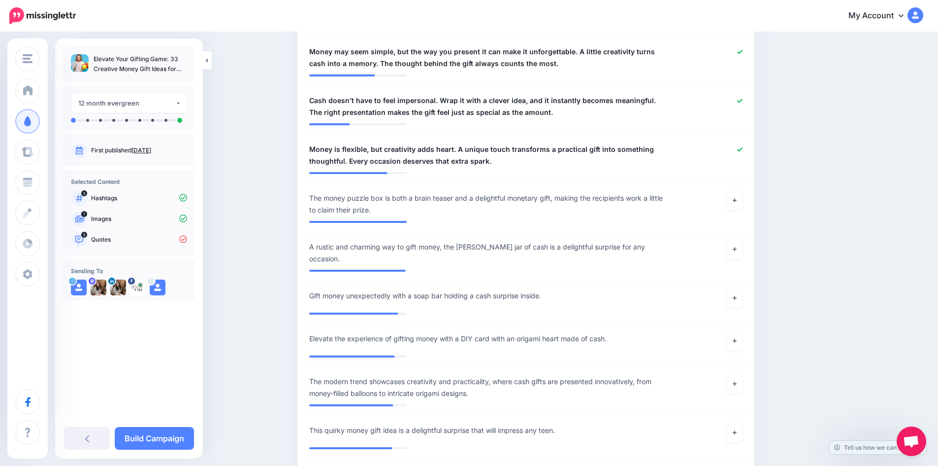
paste input "**********"
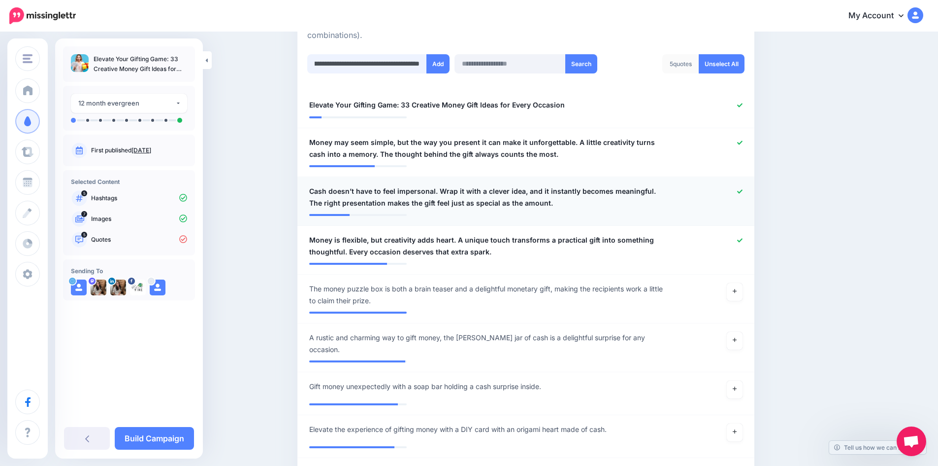
scroll to position [166, 0]
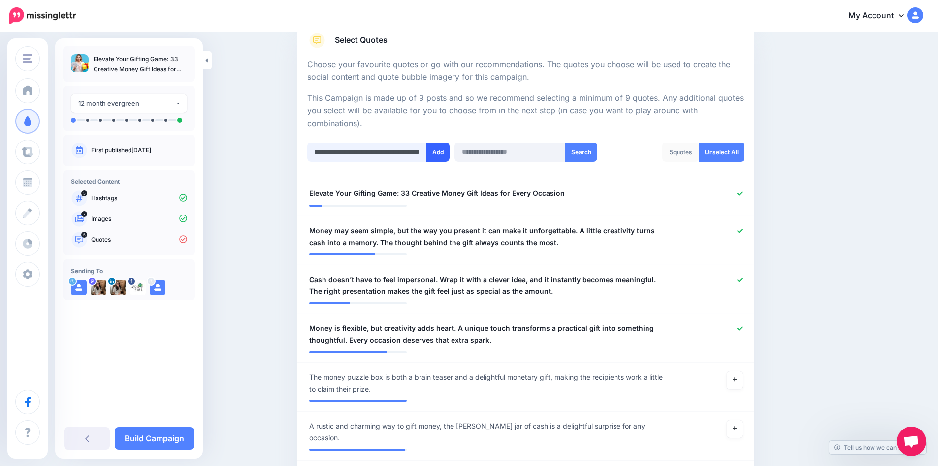
type input "**********"
click at [433, 155] on button "Add" at bounding box center [438, 151] width 23 height 19
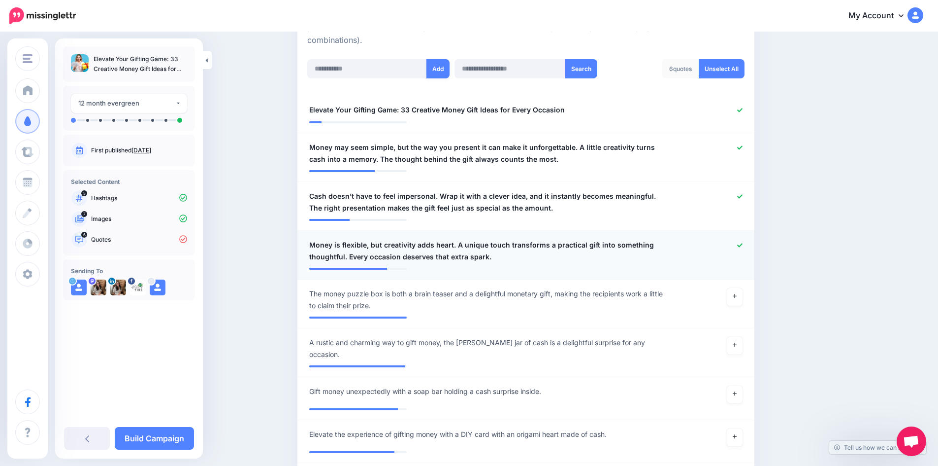
scroll to position [147, 0]
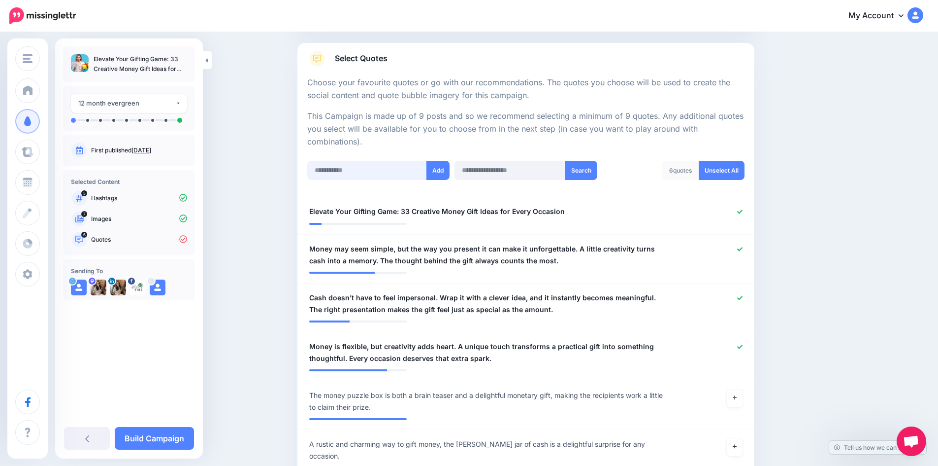
click at [367, 171] on input "text" at bounding box center [367, 170] width 120 height 19
paste input "**********"
type input "**********"
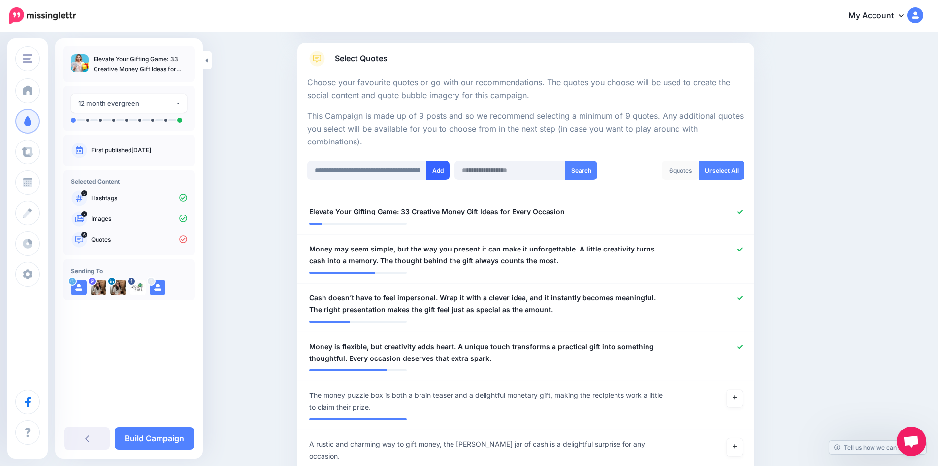
click at [441, 171] on button "Add" at bounding box center [438, 170] width 23 height 19
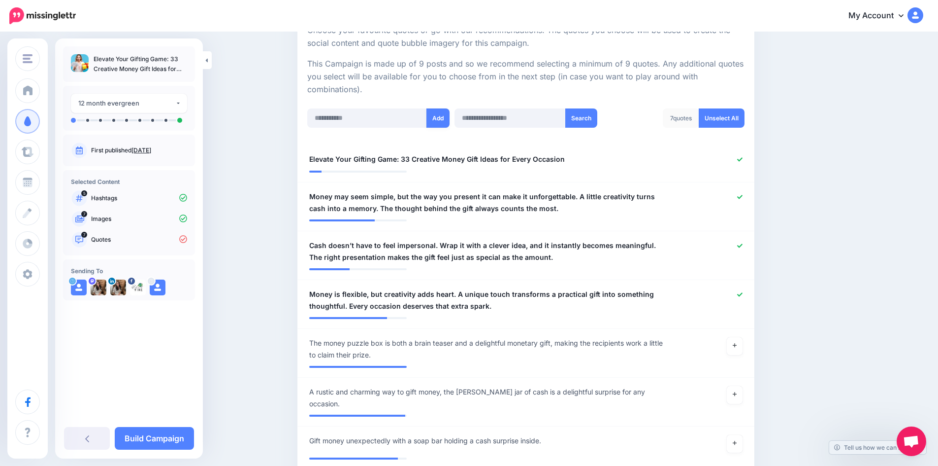
scroll to position [98, 0]
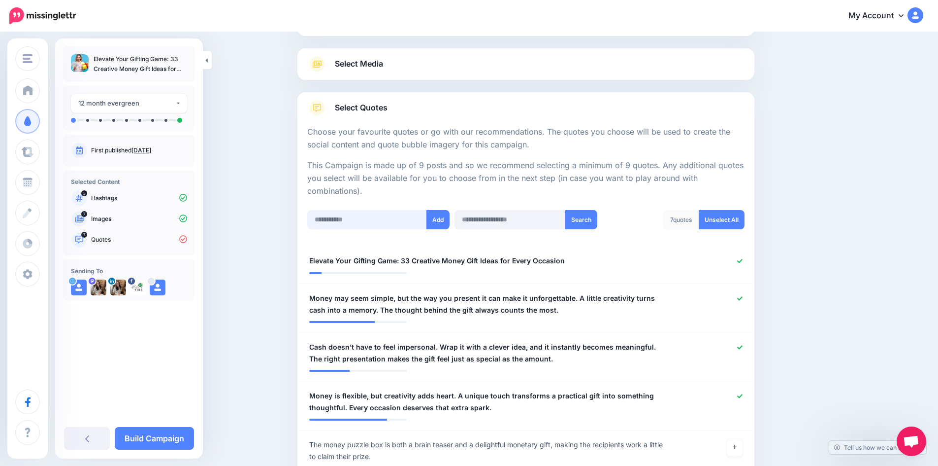
click at [372, 215] on input "text" at bounding box center [367, 219] width 120 height 19
paste input "**********"
type input "**********"
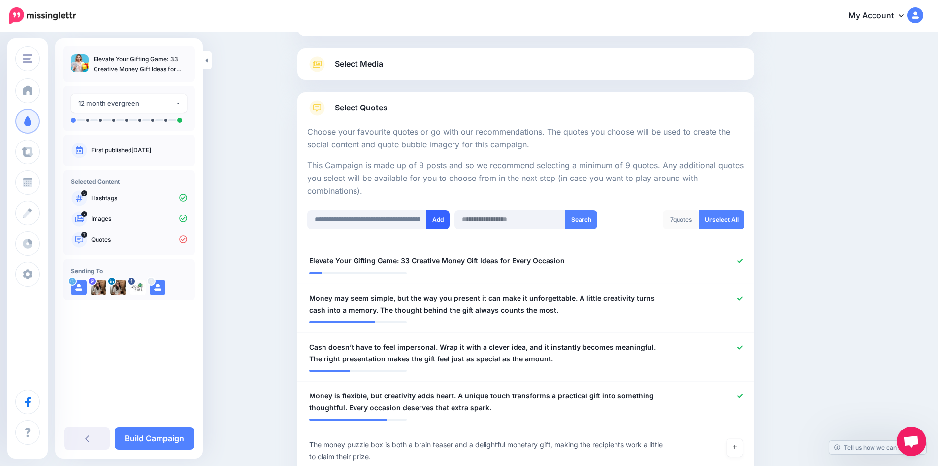
click at [450, 222] on button "Add" at bounding box center [438, 219] width 23 height 19
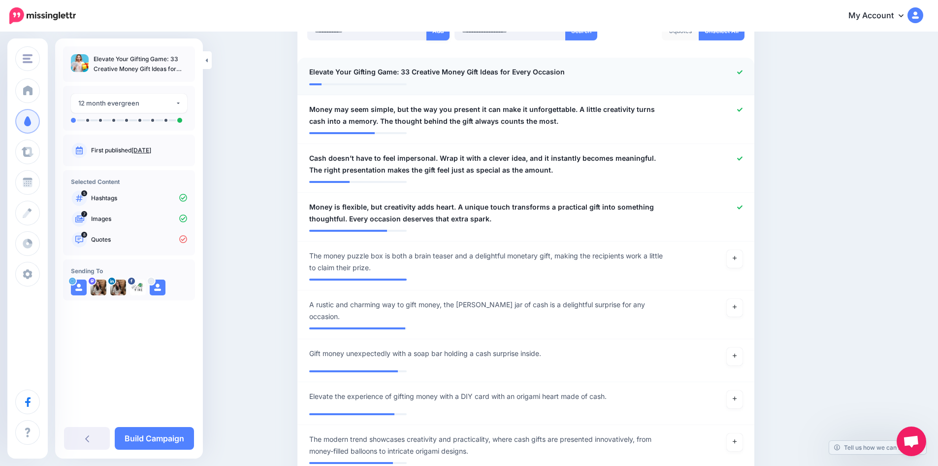
scroll to position [197, 0]
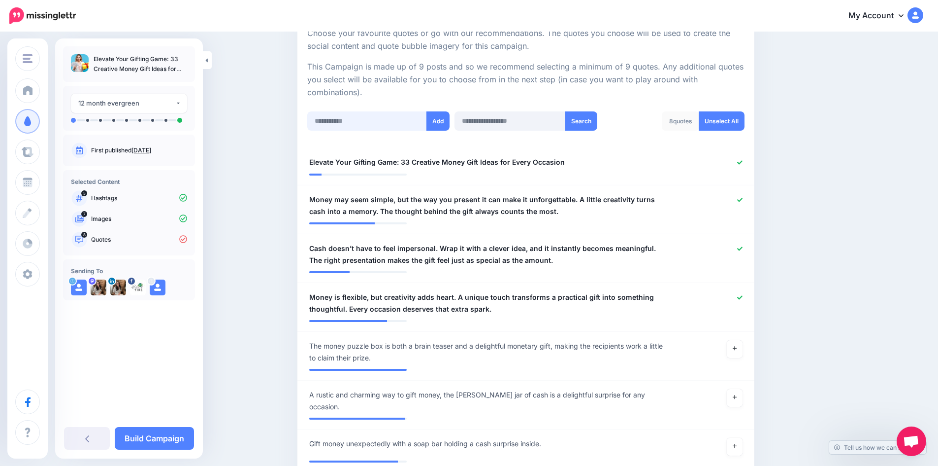
click at [340, 125] on input "text" at bounding box center [367, 120] width 120 height 19
paste input "**********"
type input "**********"
click at [438, 126] on button "Add" at bounding box center [438, 120] width 23 height 19
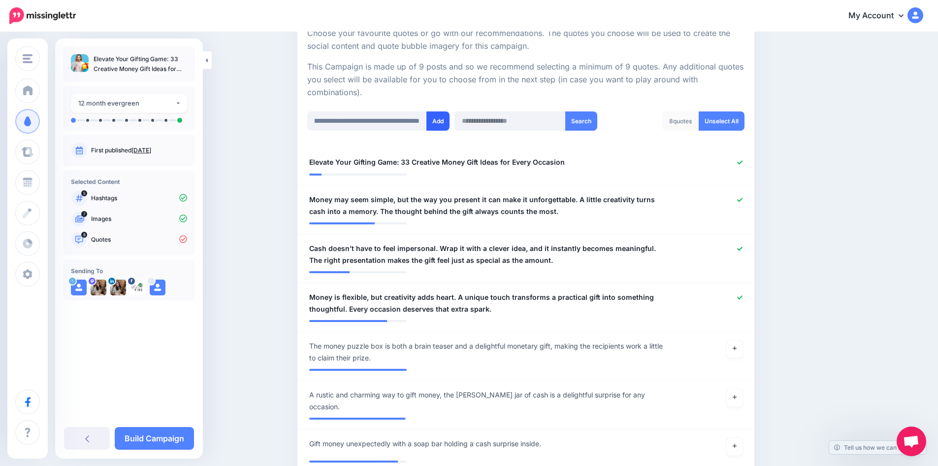
scroll to position [0, 0]
drag, startPoint x: 149, startPoint y: 440, endPoint x: 158, endPoint y: 431, distance: 13.3
click at [149, 440] on link "Build Campaign" at bounding box center [154, 438] width 79 height 23
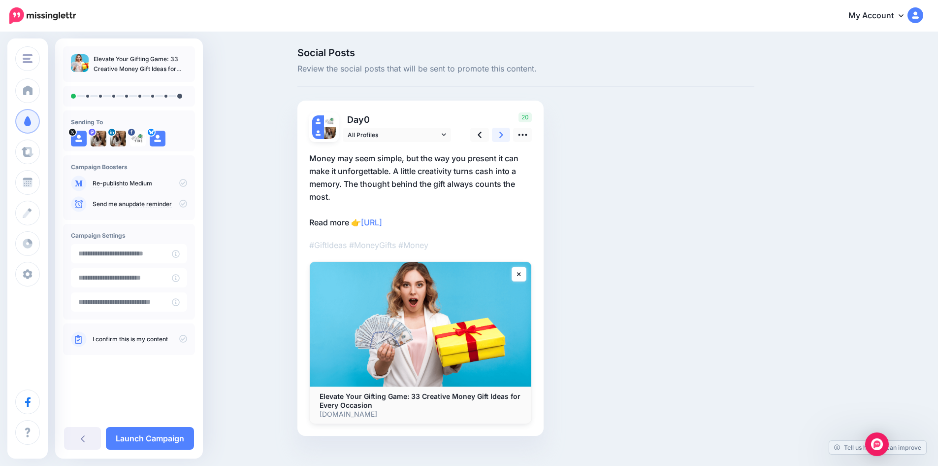
click at [503, 134] on icon at bounding box center [501, 135] width 4 height 10
click at [525, 135] on icon at bounding box center [523, 135] width 10 height 10
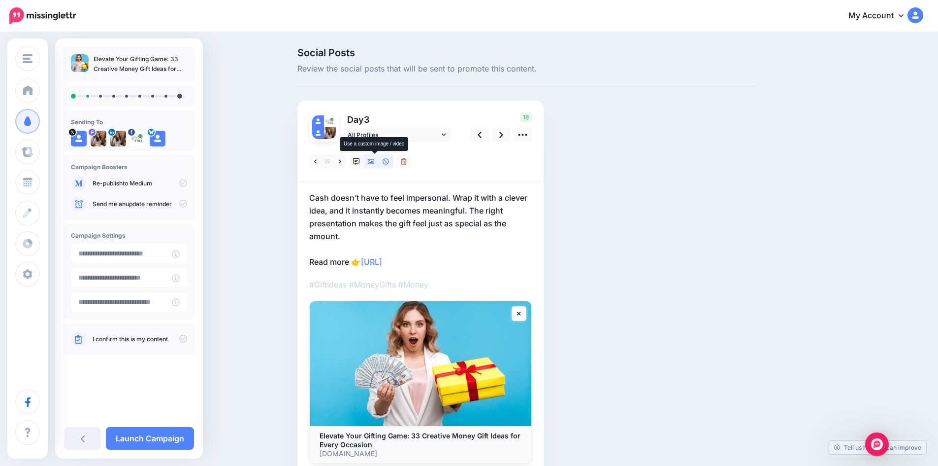
click at [374, 163] on icon at bounding box center [371, 161] width 7 height 5
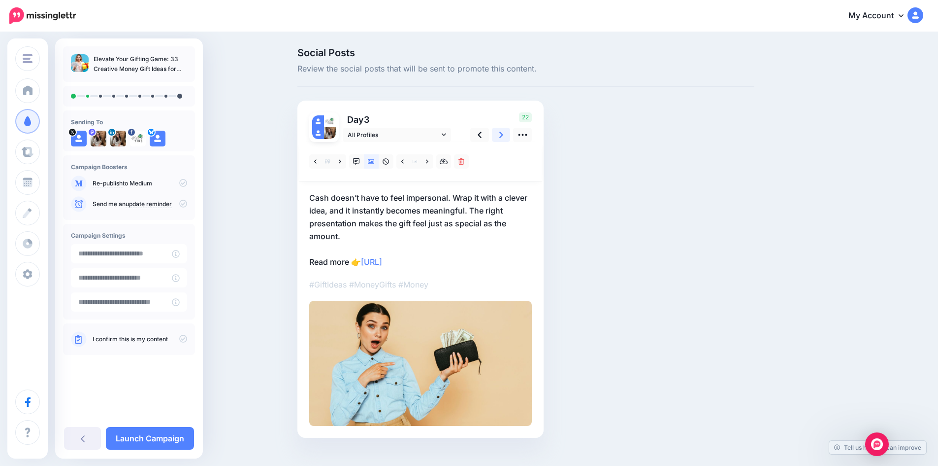
click at [503, 135] on icon at bounding box center [501, 135] width 4 height 6
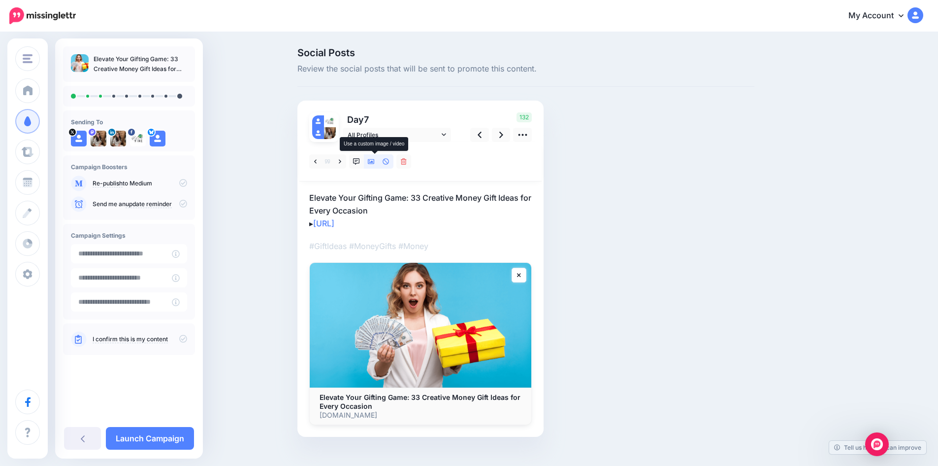
click at [375, 160] on icon at bounding box center [371, 161] width 7 height 7
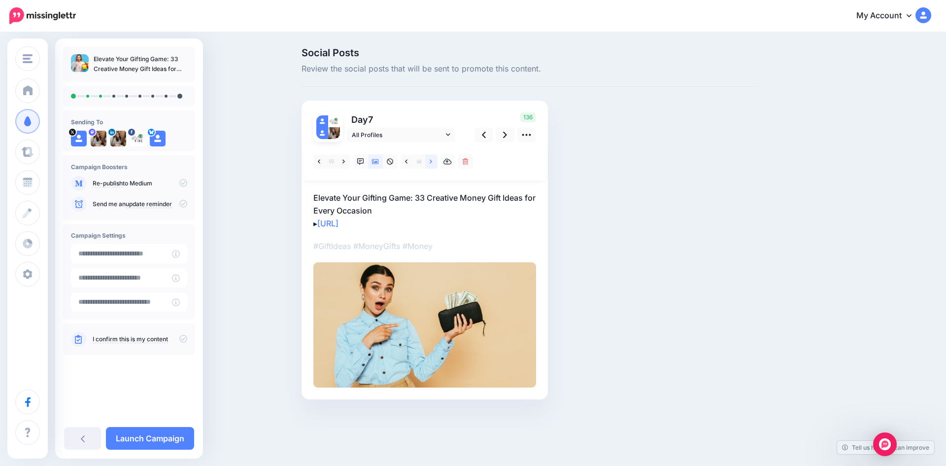
click at [430, 160] on icon at bounding box center [431, 161] width 2 height 7
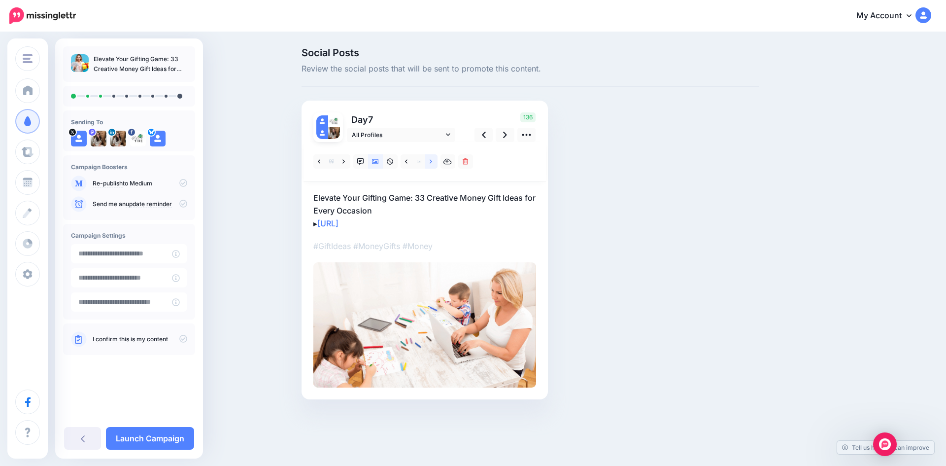
click at [430, 160] on icon at bounding box center [431, 161] width 2 height 7
click at [432, 160] on icon at bounding box center [431, 161] width 2 height 7
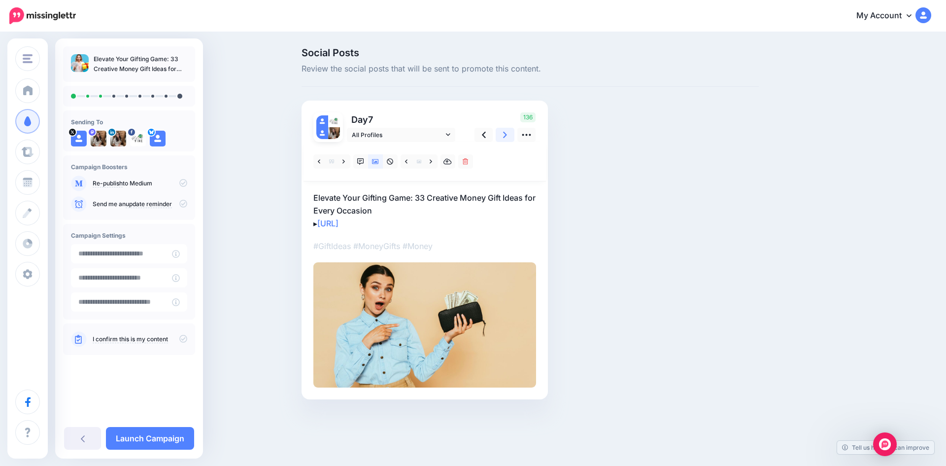
click at [502, 138] on link at bounding box center [505, 135] width 19 height 14
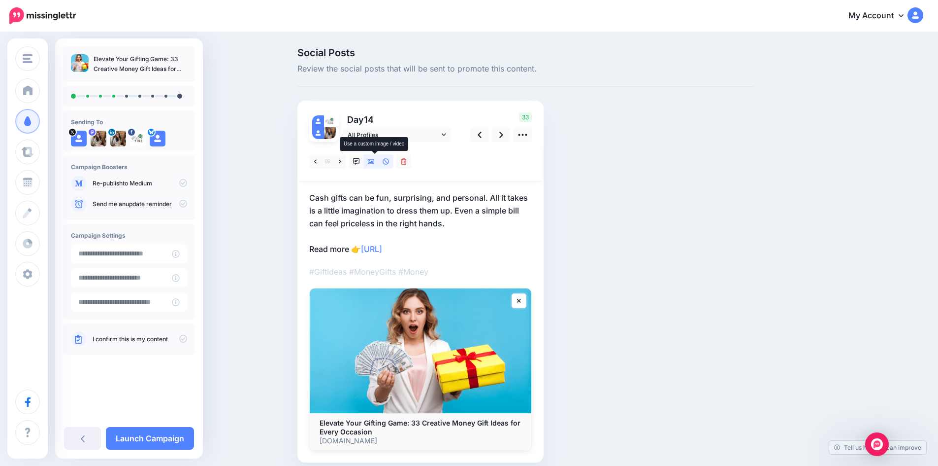
click at [375, 163] on icon at bounding box center [371, 161] width 7 height 7
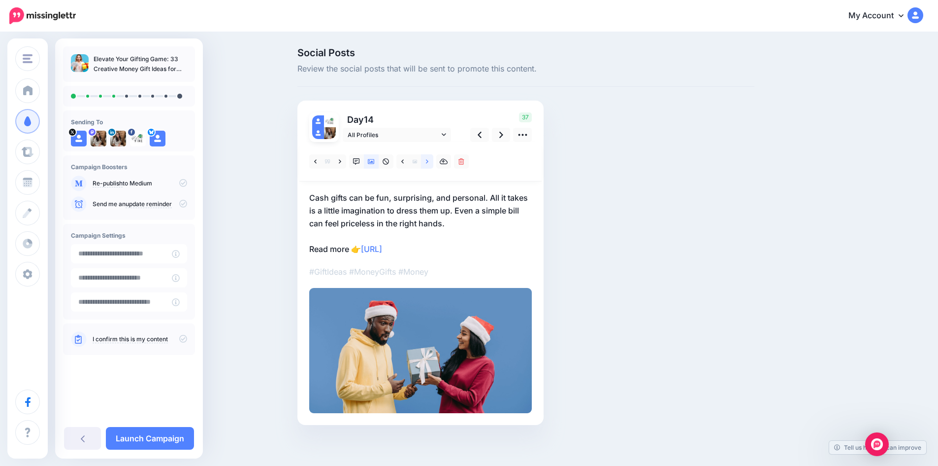
click at [433, 160] on link at bounding box center [427, 161] width 12 height 14
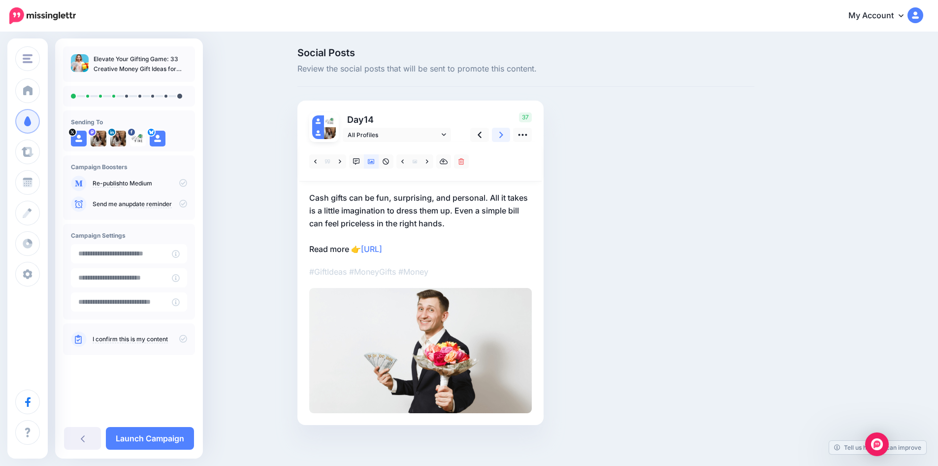
click at [503, 135] on icon at bounding box center [501, 135] width 4 height 10
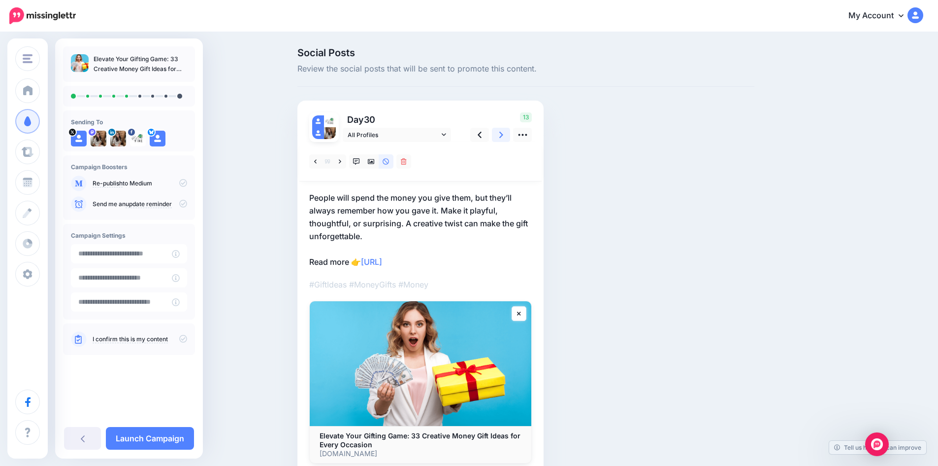
click at [503, 135] on icon at bounding box center [501, 135] width 4 height 10
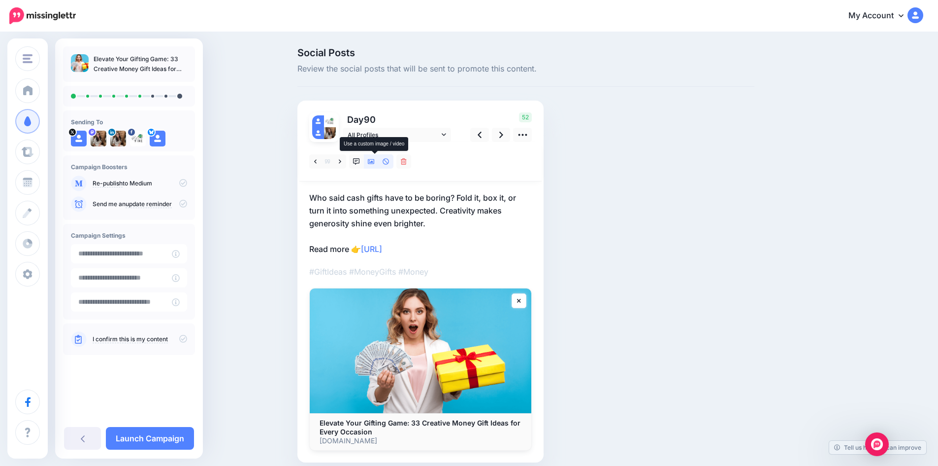
click at [375, 163] on icon at bounding box center [371, 161] width 7 height 5
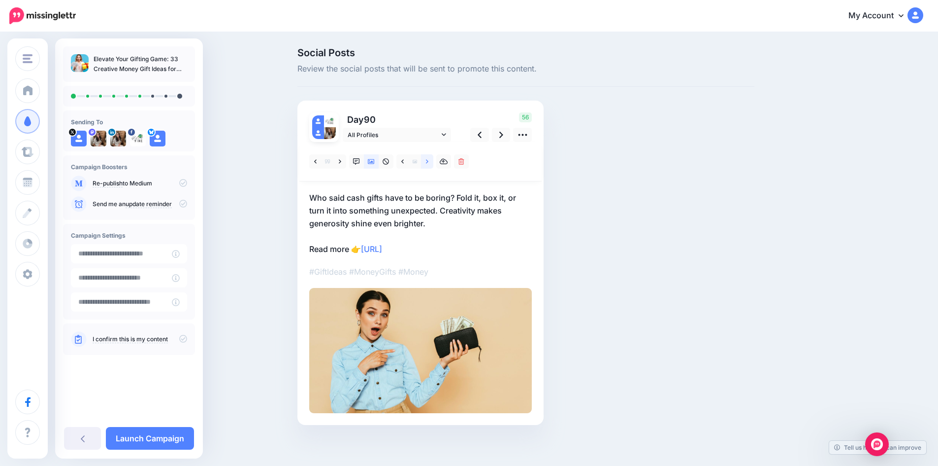
click at [429, 160] on icon at bounding box center [427, 161] width 2 height 4
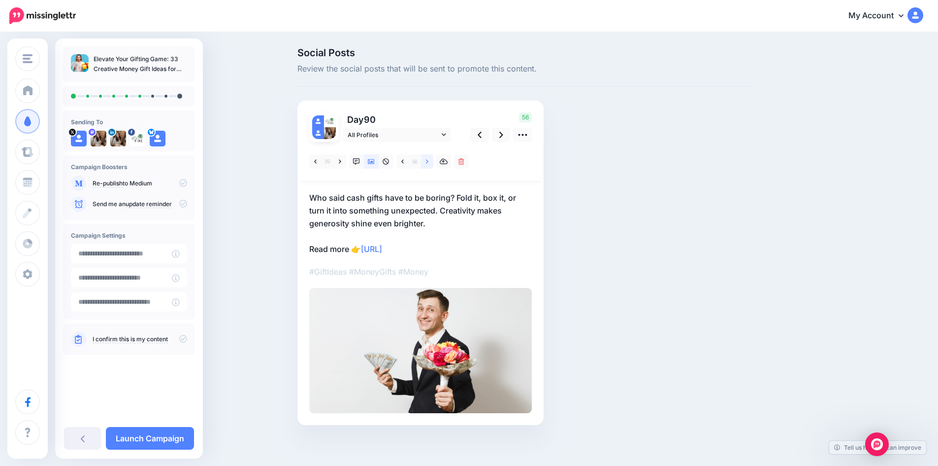
click at [429, 160] on icon at bounding box center [427, 161] width 2 height 4
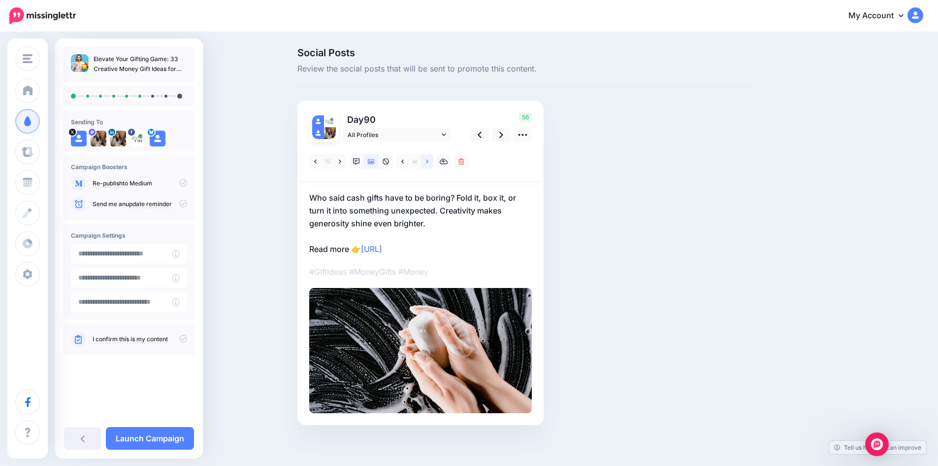
click at [429, 160] on icon at bounding box center [427, 161] width 2 height 4
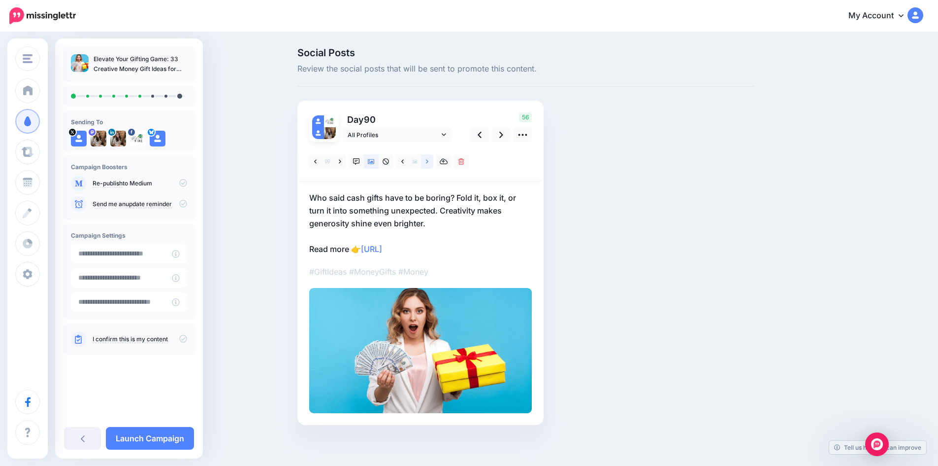
click at [429, 160] on icon at bounding box center [427, 161] width 2 height 4
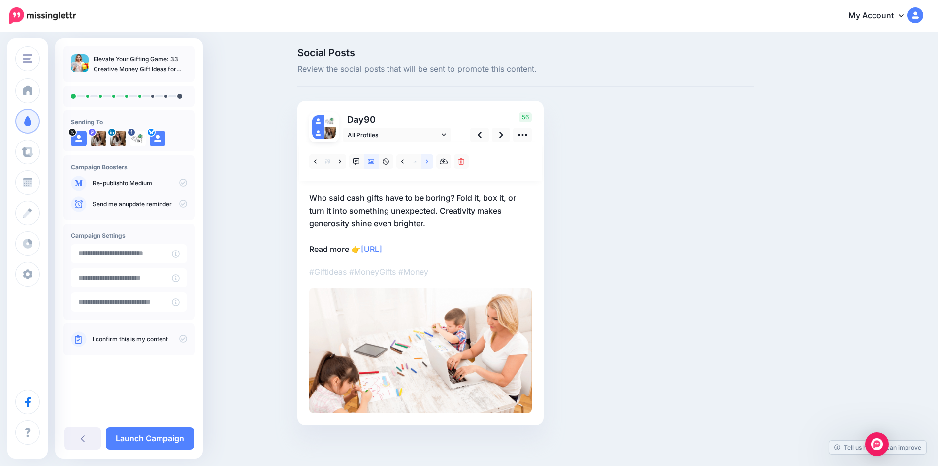
click at [429, 160] on icon at bounding box center [427, 161] width 2 height 4
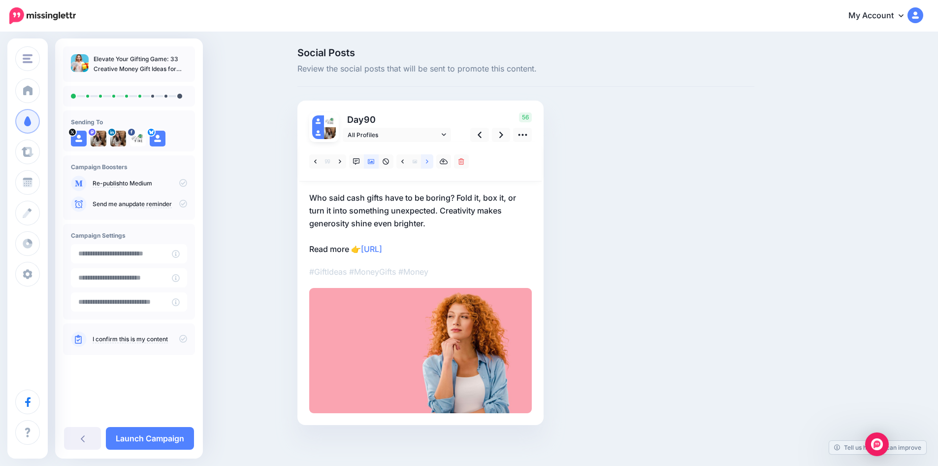
click at [429, 160] on icon at bounding box center [427, 161] width 2 height 4
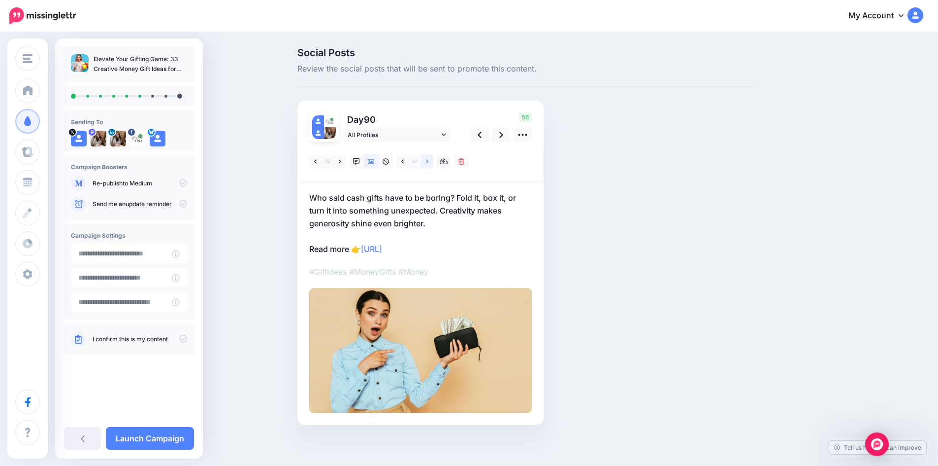
click at [429, 160] on icon at bounding box center [427, 161] width 2 height 4
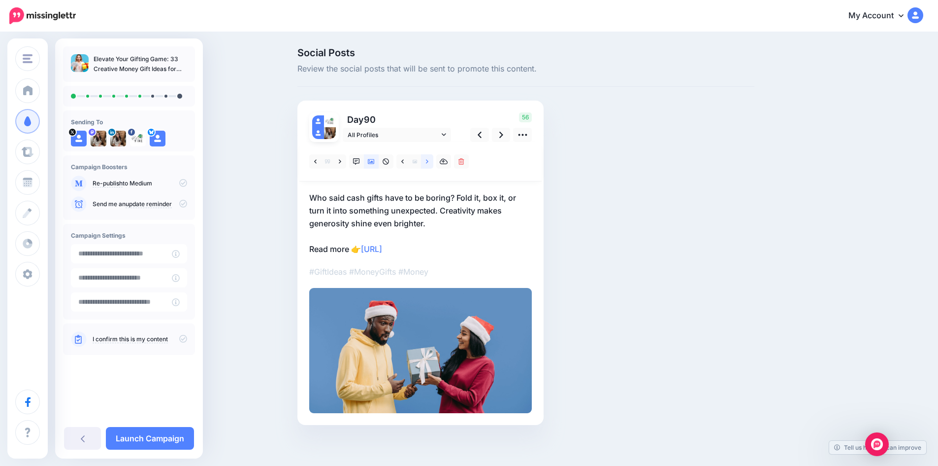
click at [429, 160] on icon at bounding box center [427, 161] width 2 height 4
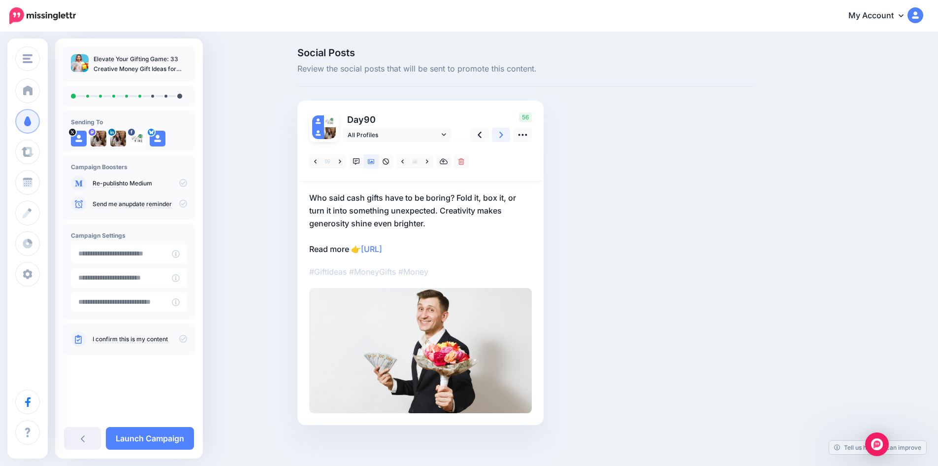
click at [502, 139] on link at bounding box center [501, 135] width 19 height 14
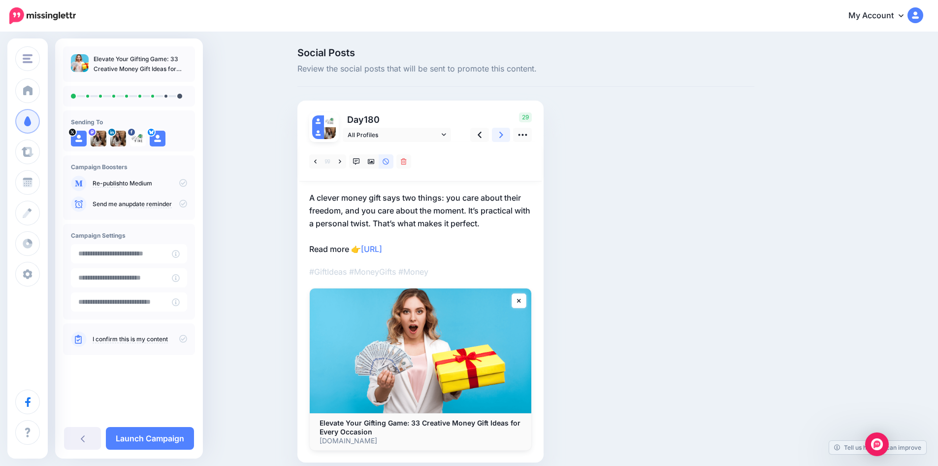
click at [503, 138] on icon at bounding box center [501, 135] width 4 height 10
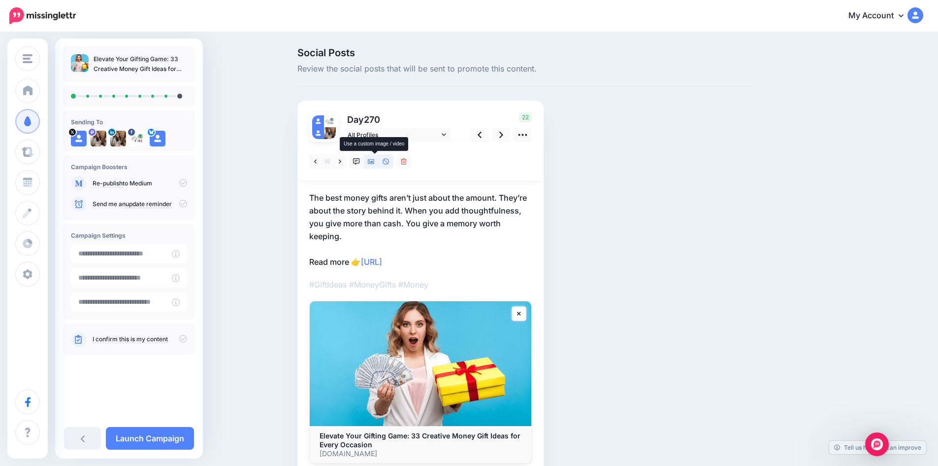
click at [374, 162] on icon at bounding box center [371, 161] width 7 height 5
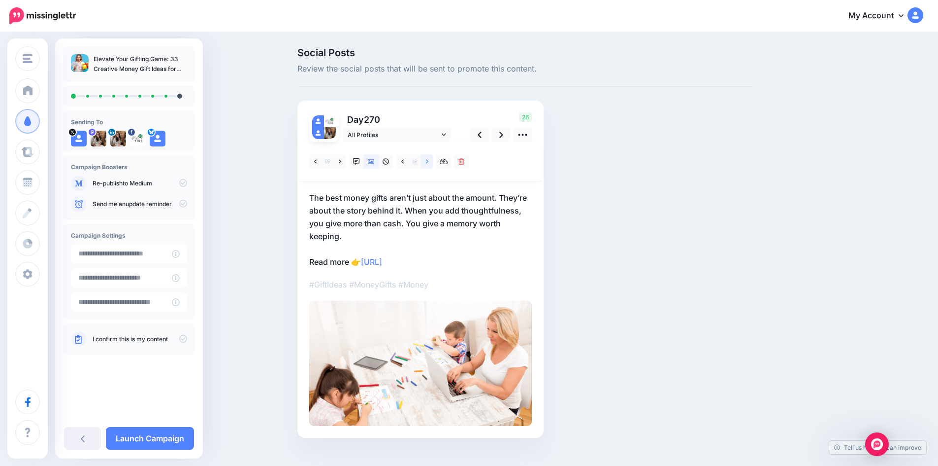
click at [429, 162] on icon at bounding box center [427, 161] width 2 height 4
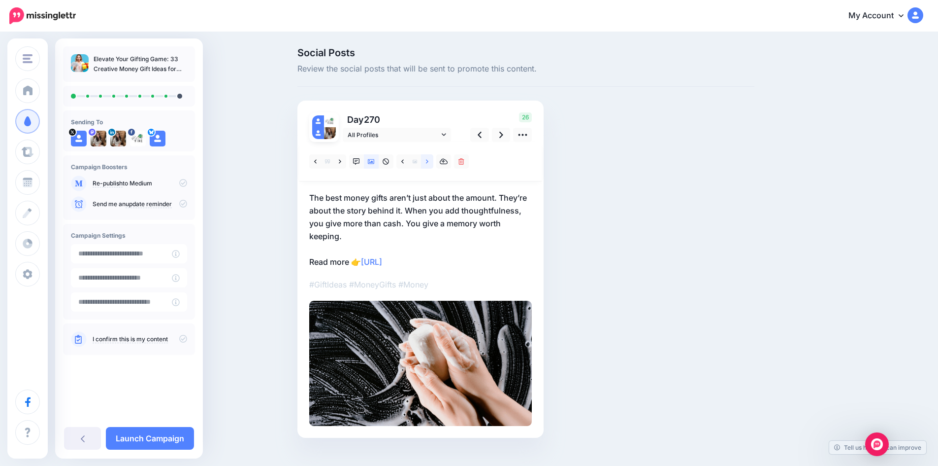
click at [429, 163] on icon at bounding box center [427, 161] width 2 height 7
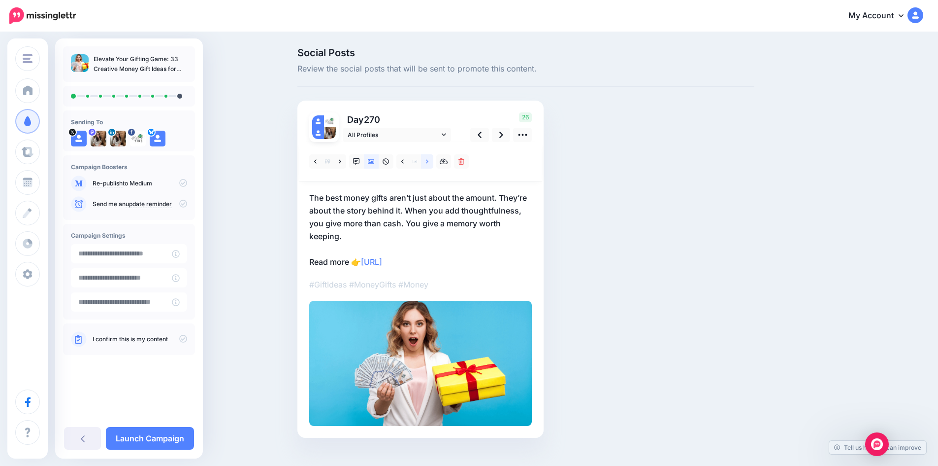
click at [429, 163] on icon at bounding box center [427, 161] width 2 height 7
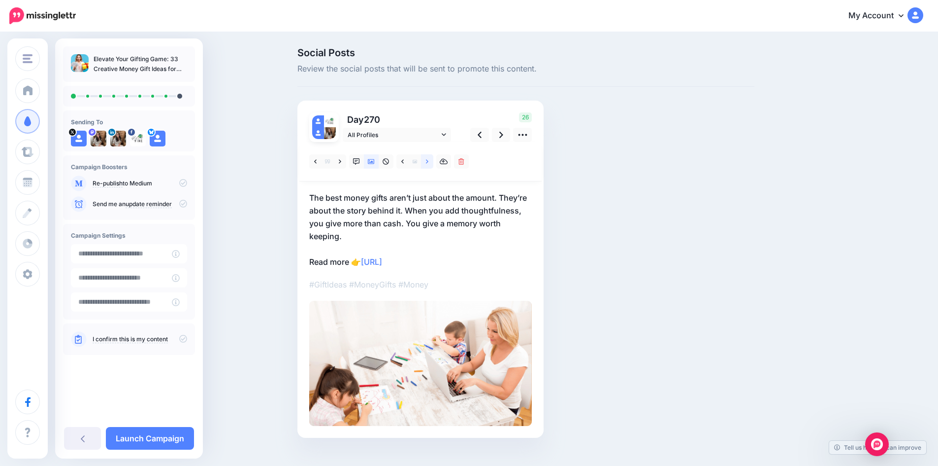
click at [433, 161] on link at bounding box center [427, 161] width 12 height 14
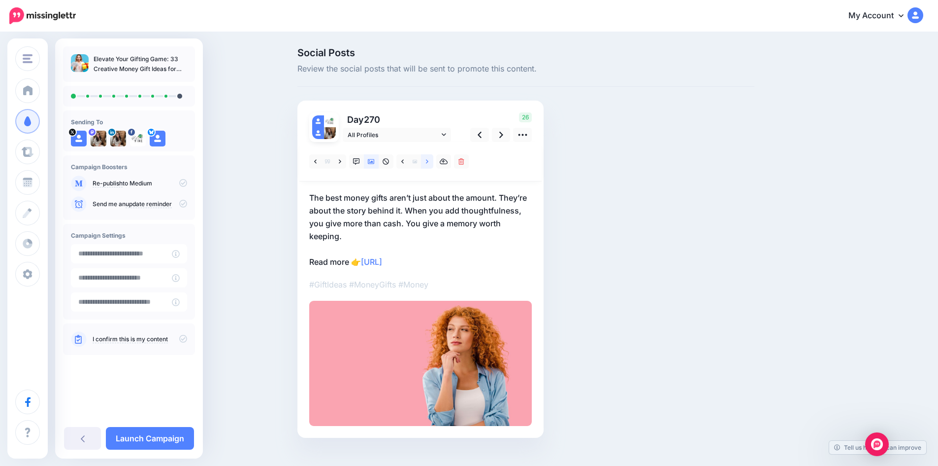
click at [429, 161] on icon at bounding box center [427, 161] width 2 height 7
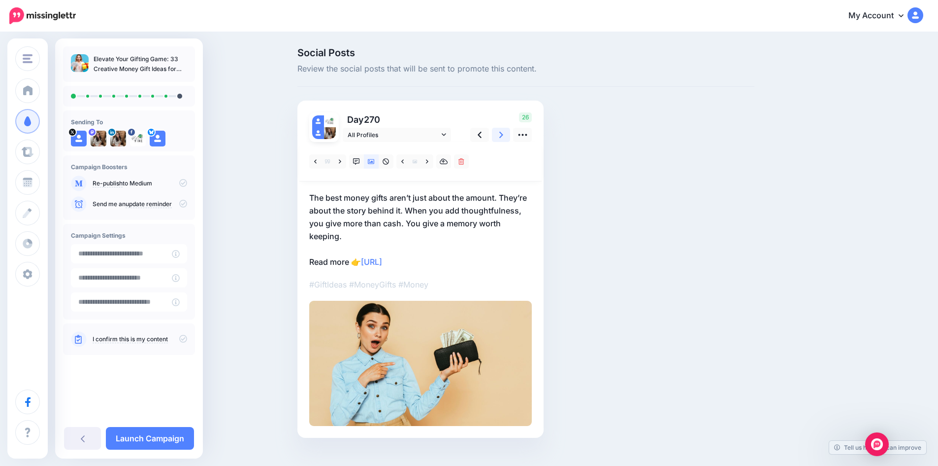
click at [503, 136] on icon at bounding box center [501, 135] width 4 height 6
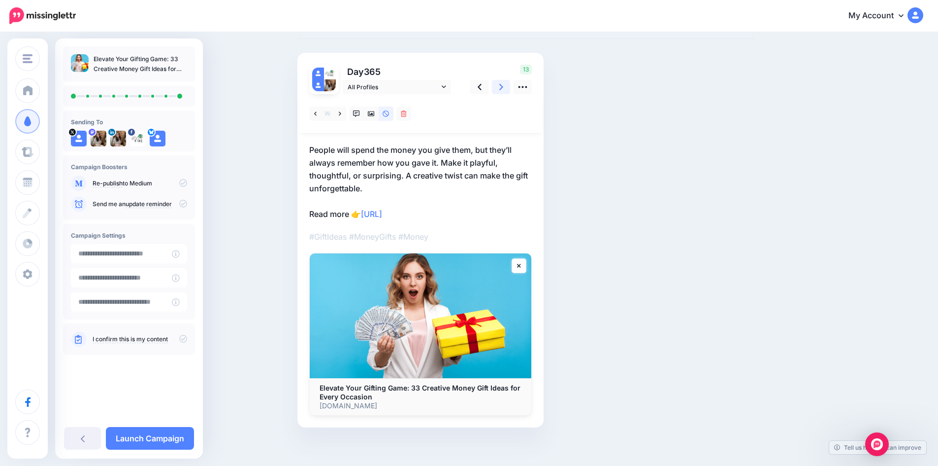
scroll to position [54, 0]
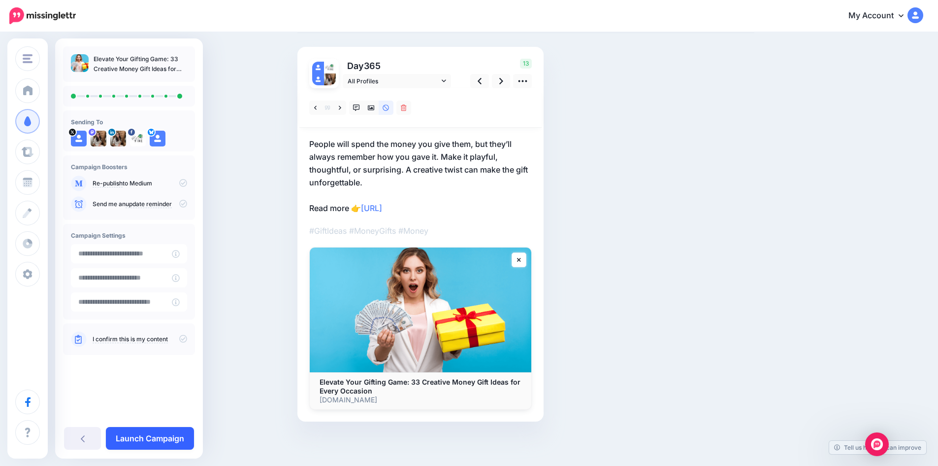
click at [142, 436] on link "Launch Campaign" at bounding box center [150, 438] width 88 height 23
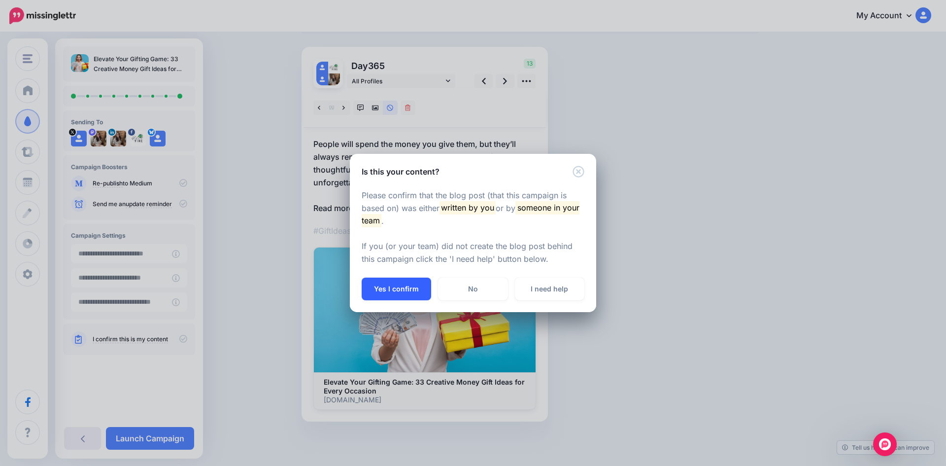
click at [409, 289] on button "Yes I confirm" at bounding box center [396, 288] width 69 height 23
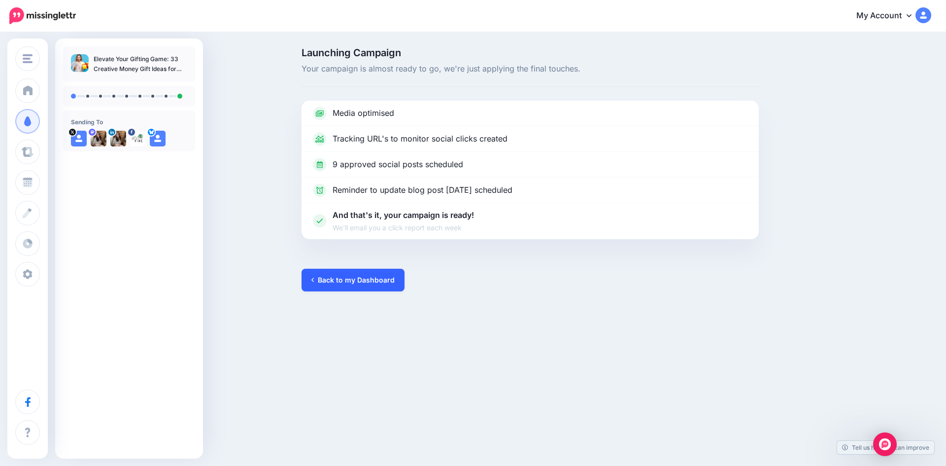
click at [343, 282] on link "Back to my Dashboard" at bounding box center [352, 279] width 103 height 23
